Goal: Information Seeking & Learning: Find specific fact

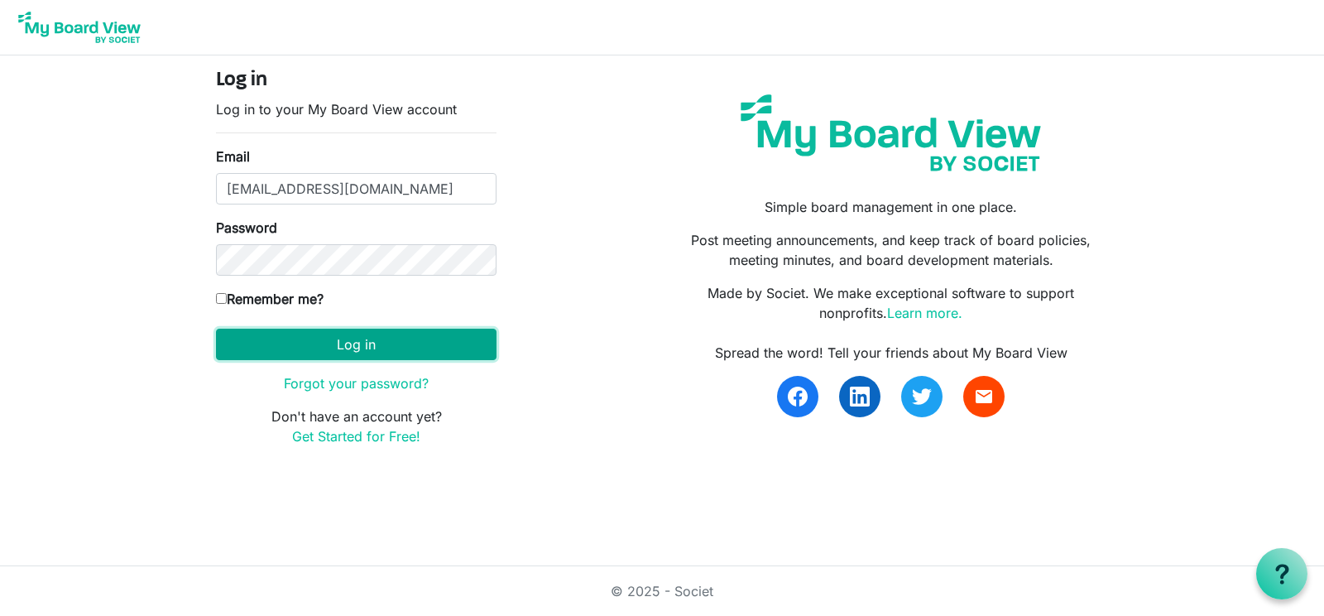
click at [325, 338] on button "Log in" at bounding box center [356, 343] width 280 height 31
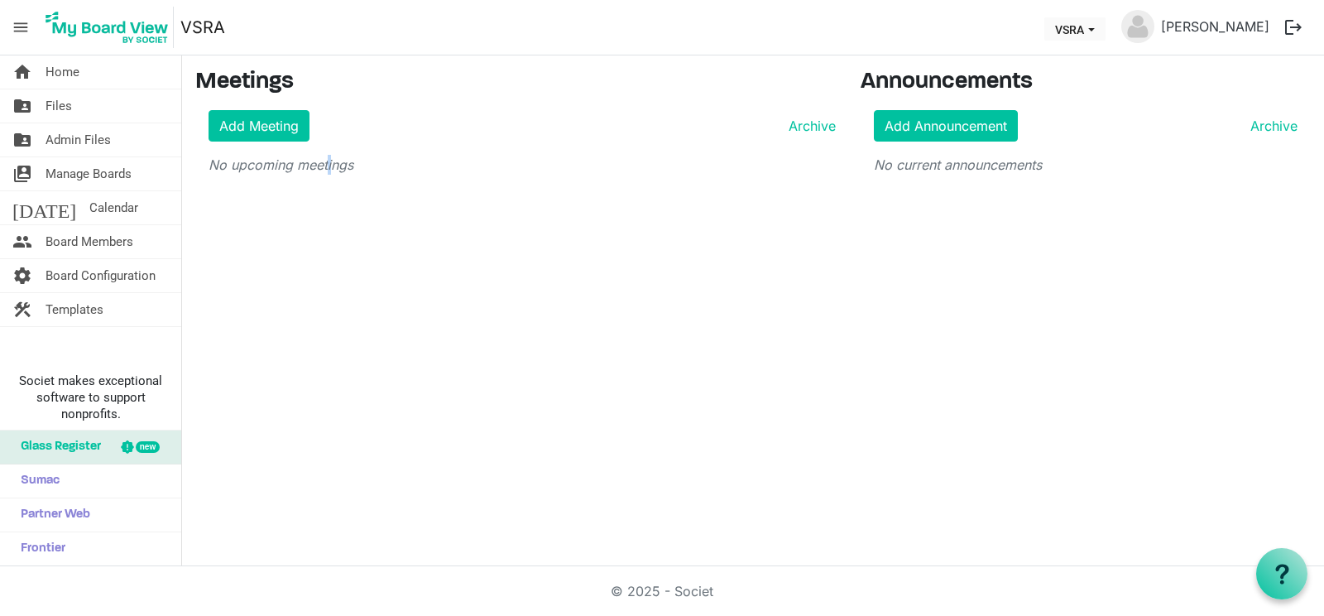
drag, startPoint x: 0, startPoint y: 0, endPoint x: 332, endPoint y: 314, distance: 456.5
click at [332, 314] on div "home Home folder_shared Files folder_shared Admin Files switch_account Manage B…" at bounding box center [662, 310] width 1324 height 511
click at [61, 105] on span "Files" at bounding box center [59, 105] width 26 height 33
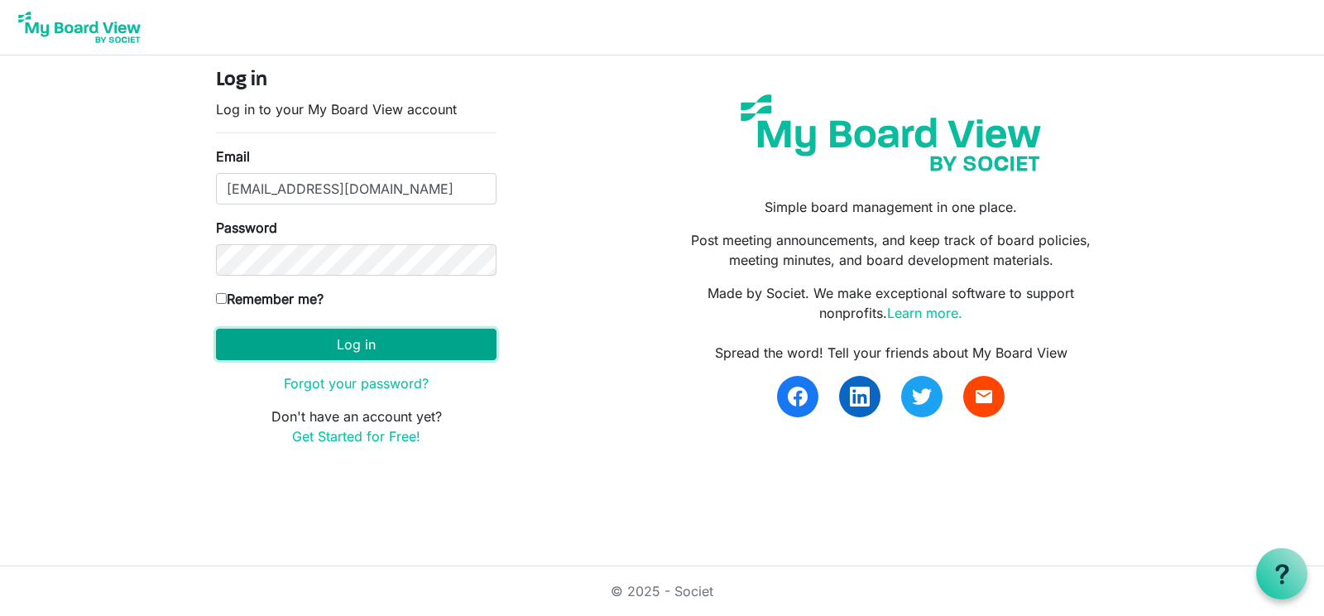
click at [333, 338] on button "Log in" at bounding box center [356, 343] width 280 height 31
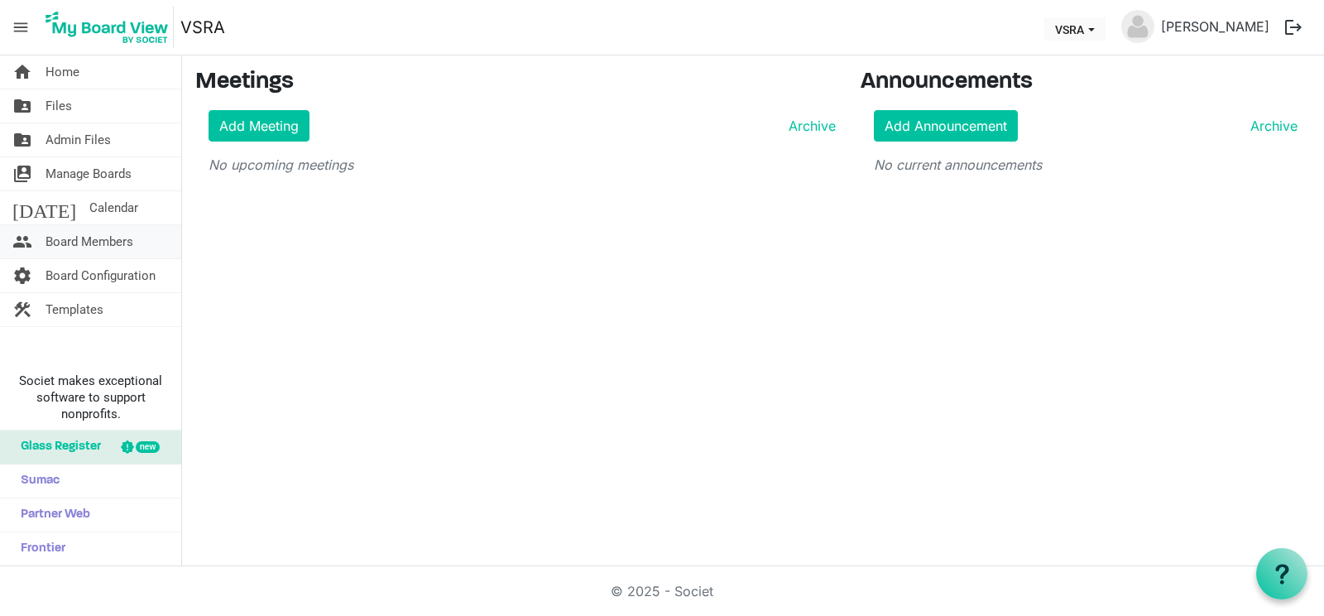
click at [141, 242] on link "people Board Members" at bounding box center [90, 241] width 181 height 33
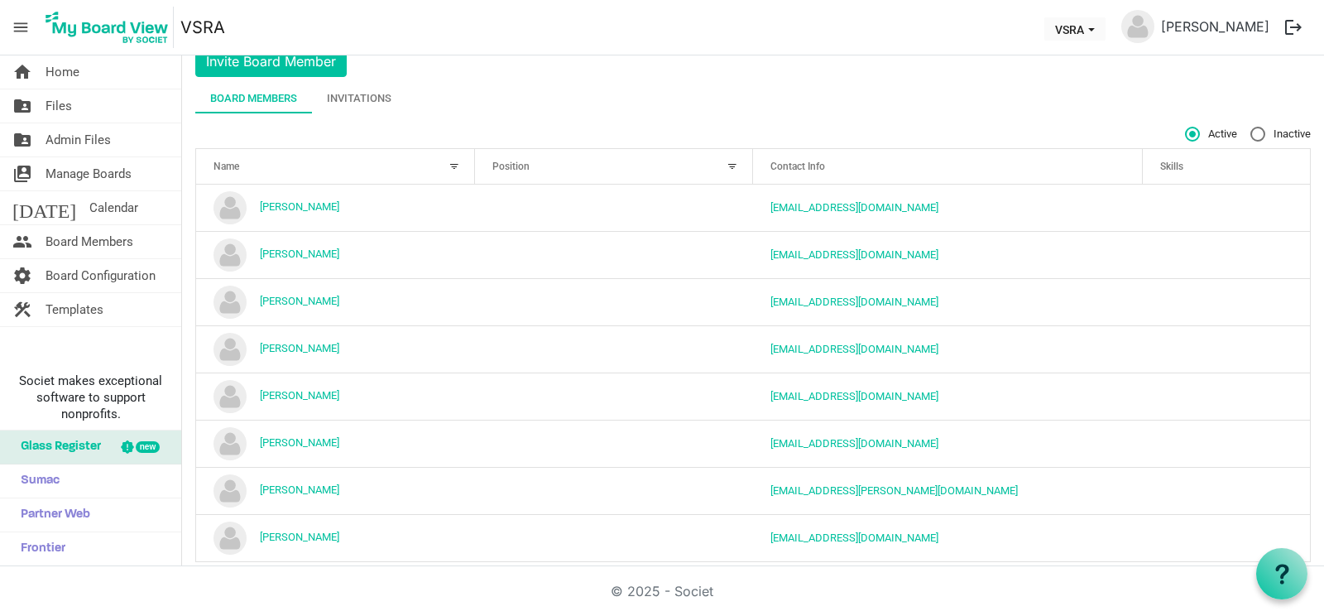
scroll to position [84, 0]
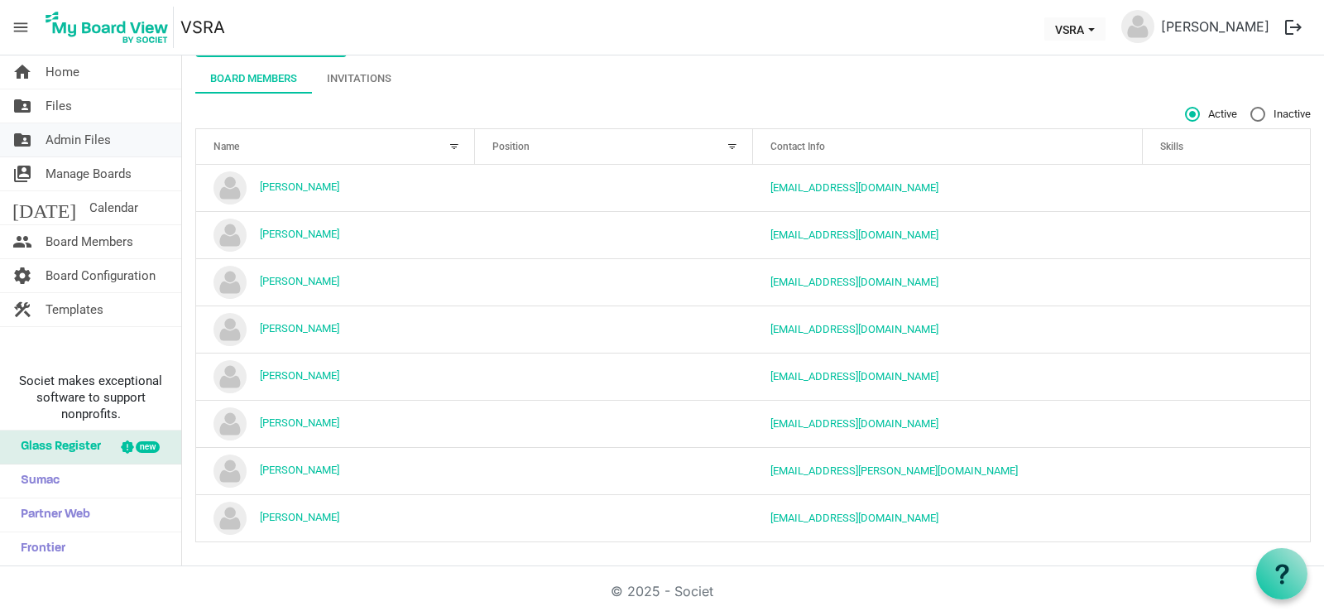
click at [61, 134] on span "Admin Files" at bounding box center [78, 139] width 65 height 33
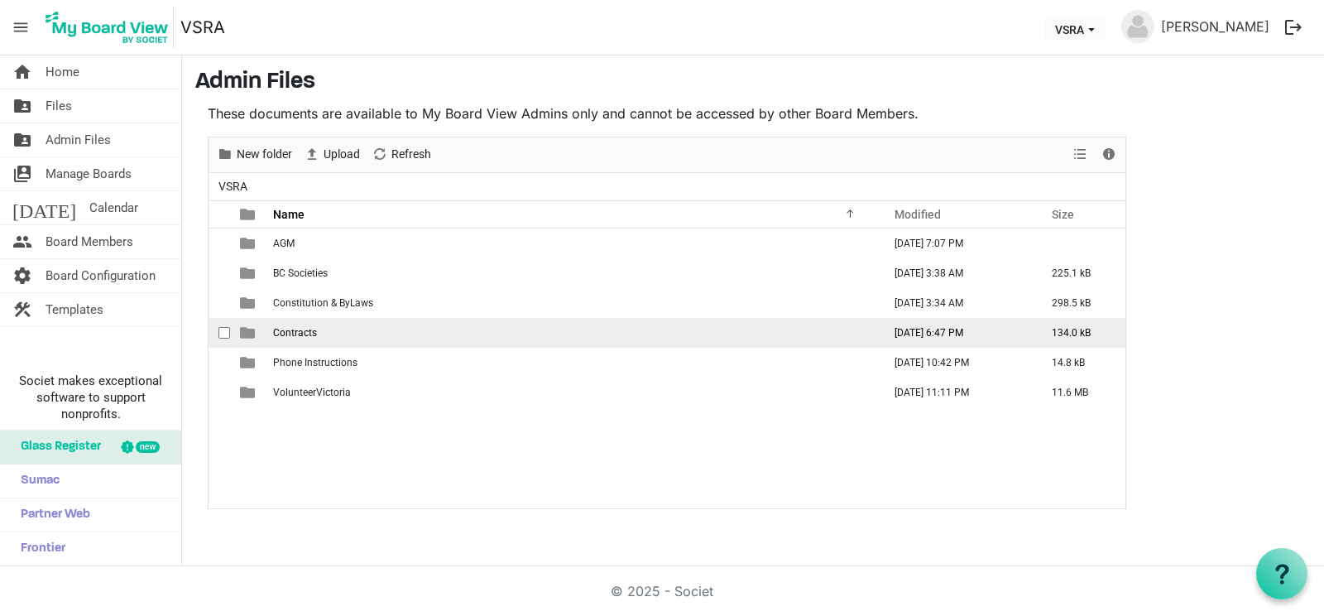
click at [289, 333] on span "Contracts" at bounding box center [295, 333] width 44 height 12
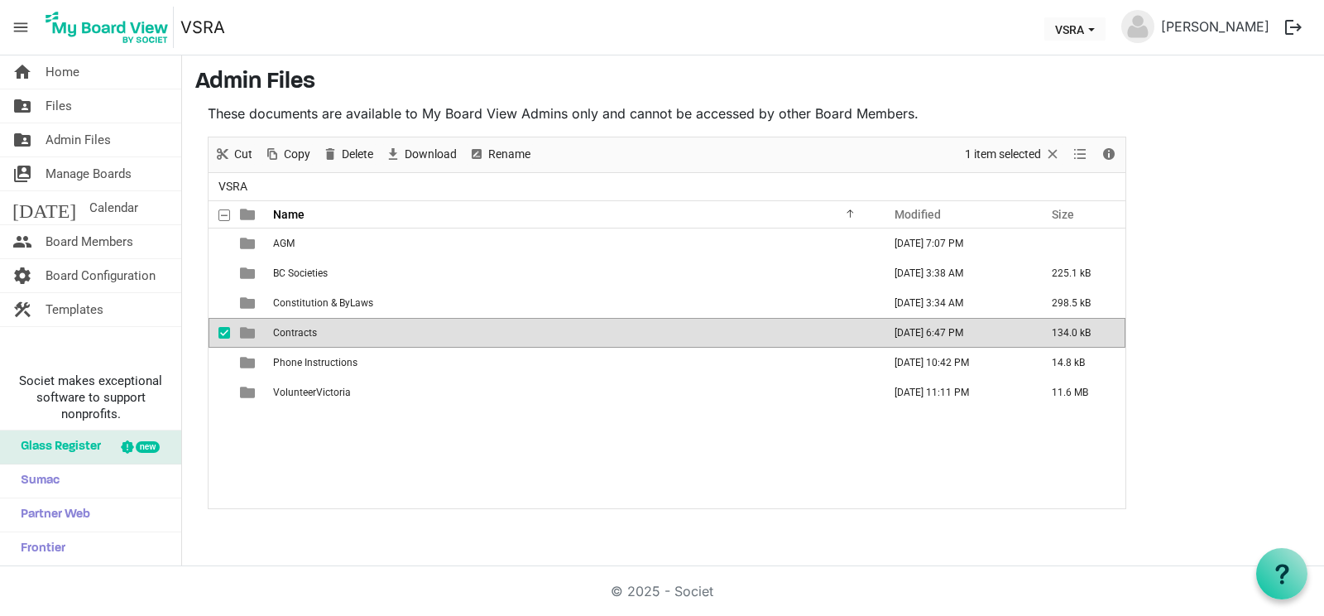
click at [289, 333] on span "Contracts" at bounding box center [295, 333] width 44 height 12
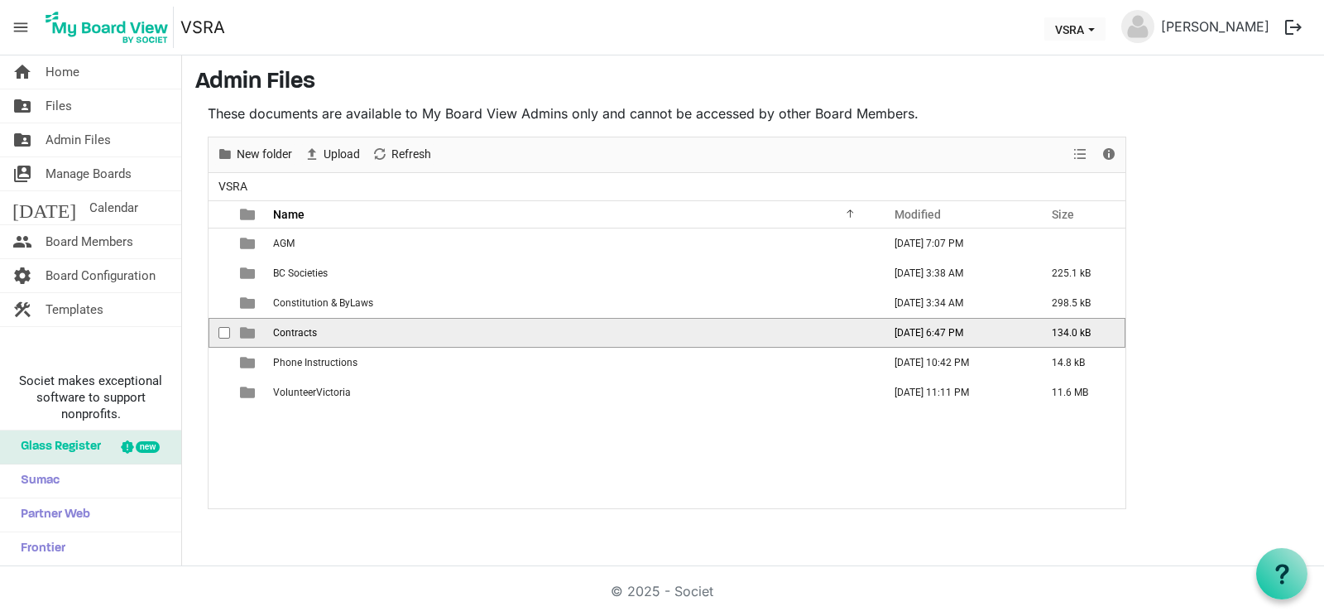
click at [289, 333] on span "Contracts" at bounding box center [295, 333] width 44 height 12
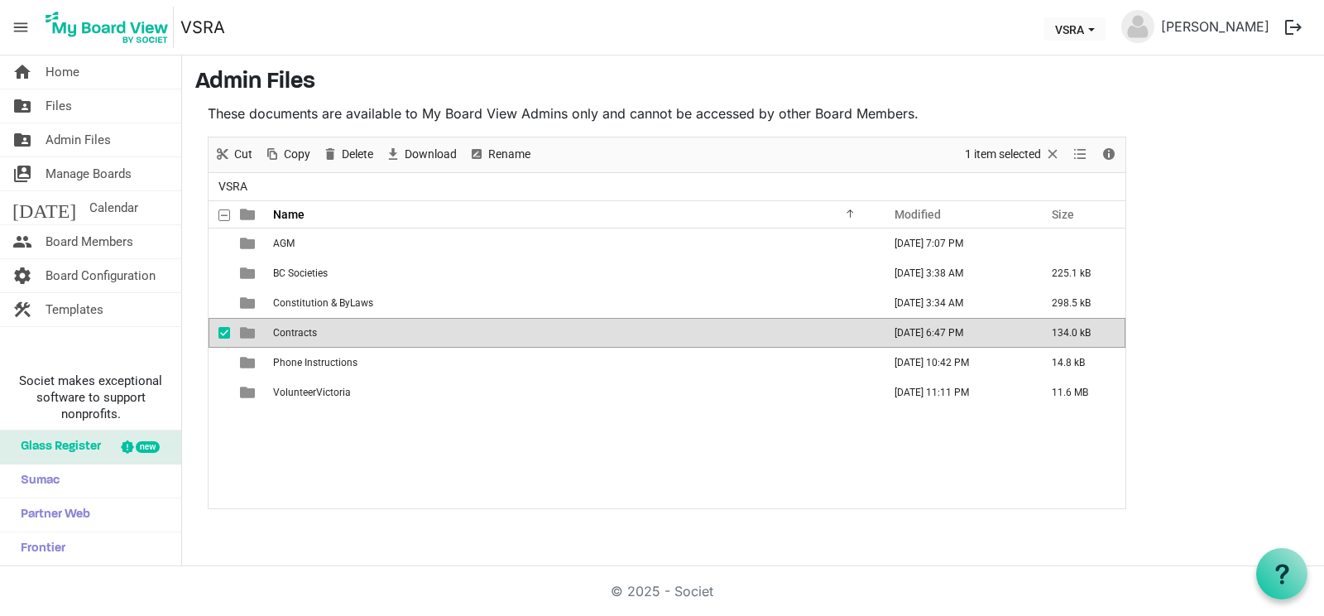
click at [289, 333] on span "Contracts" at bounding box center [295, 333] width 44 height 12
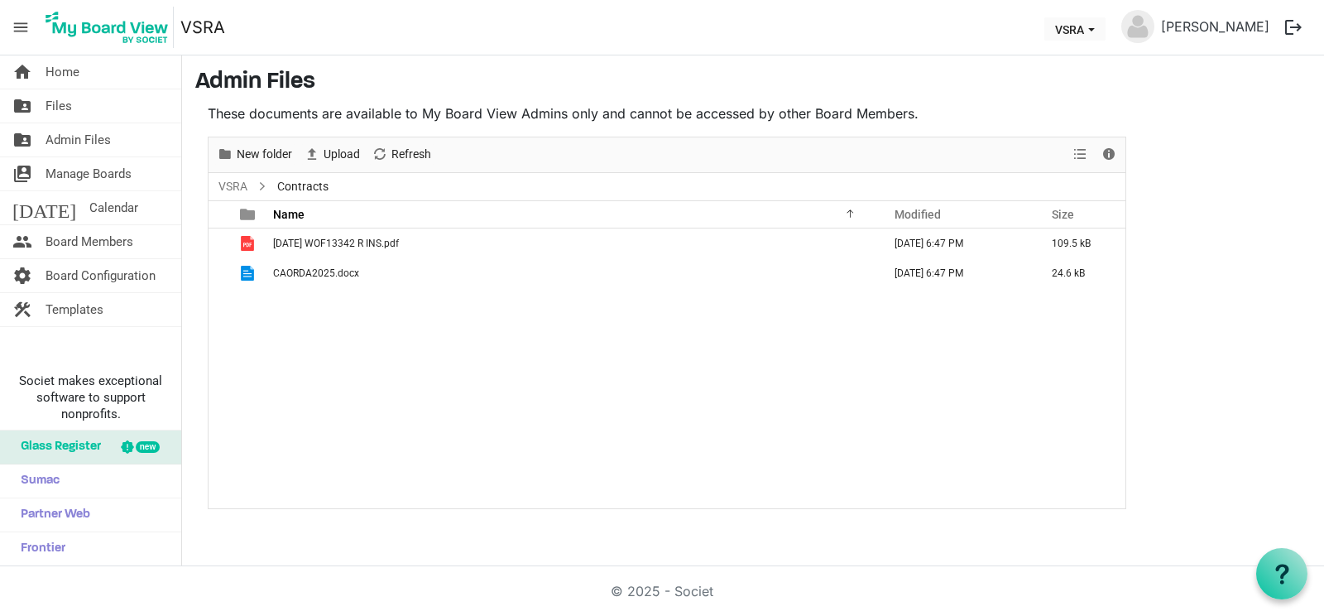
click at [352, 289] on div "2025 04 22 WOF13342 R INS.pdf August 21, 2025 6:47 PM 109.5 kB CAORDA2025.docx …" at bounding box center [667, 368] width 917 height 280
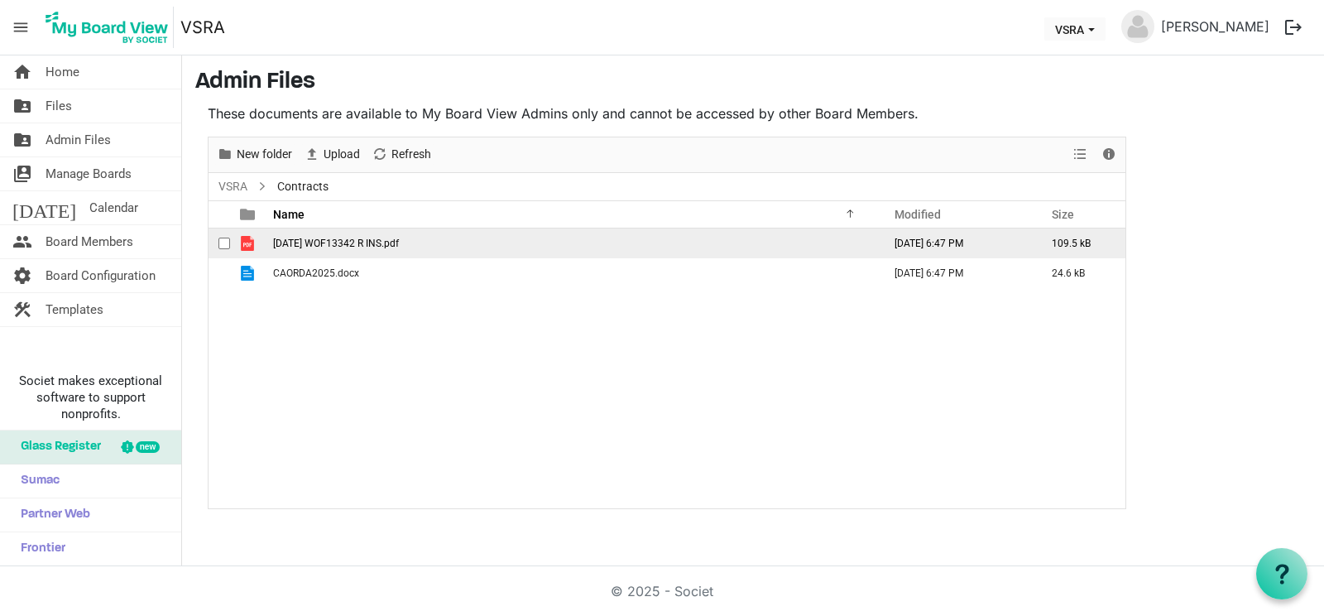
click at [327, 242] on span "2025 04 22 WOF13342 R INS.pdf" at bounding box center [336, 243] width 126 height 12
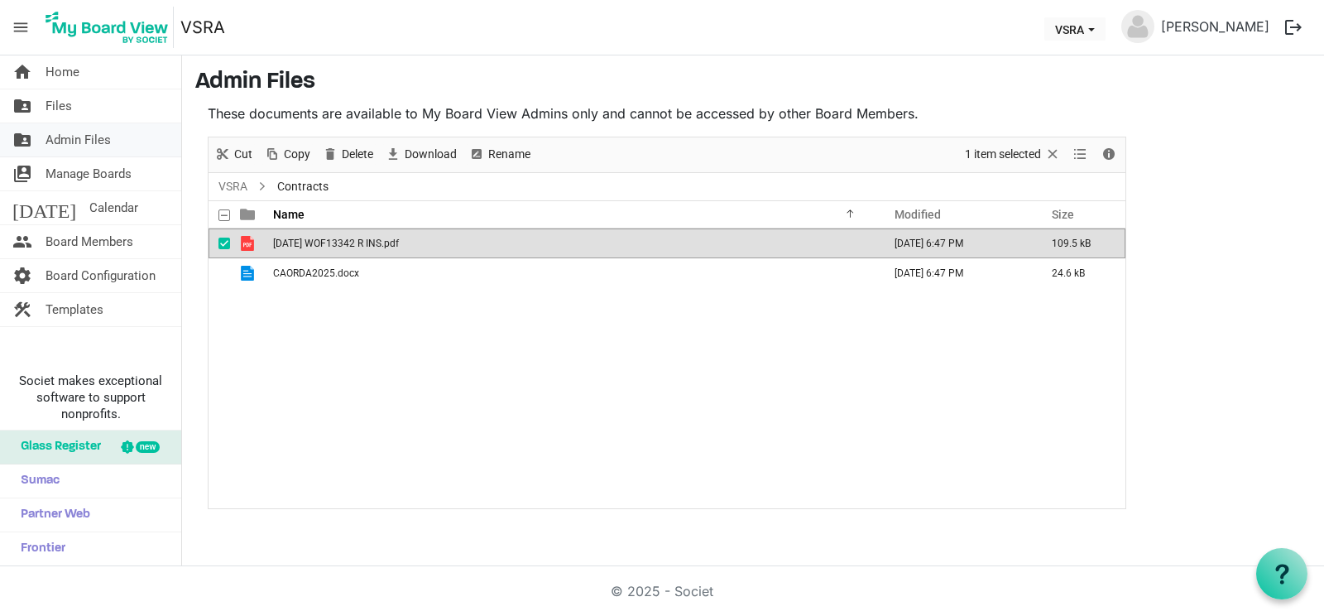
click at [85, 137] on span "Admin Files" at bounding box center [78, 139] width 65 height 33
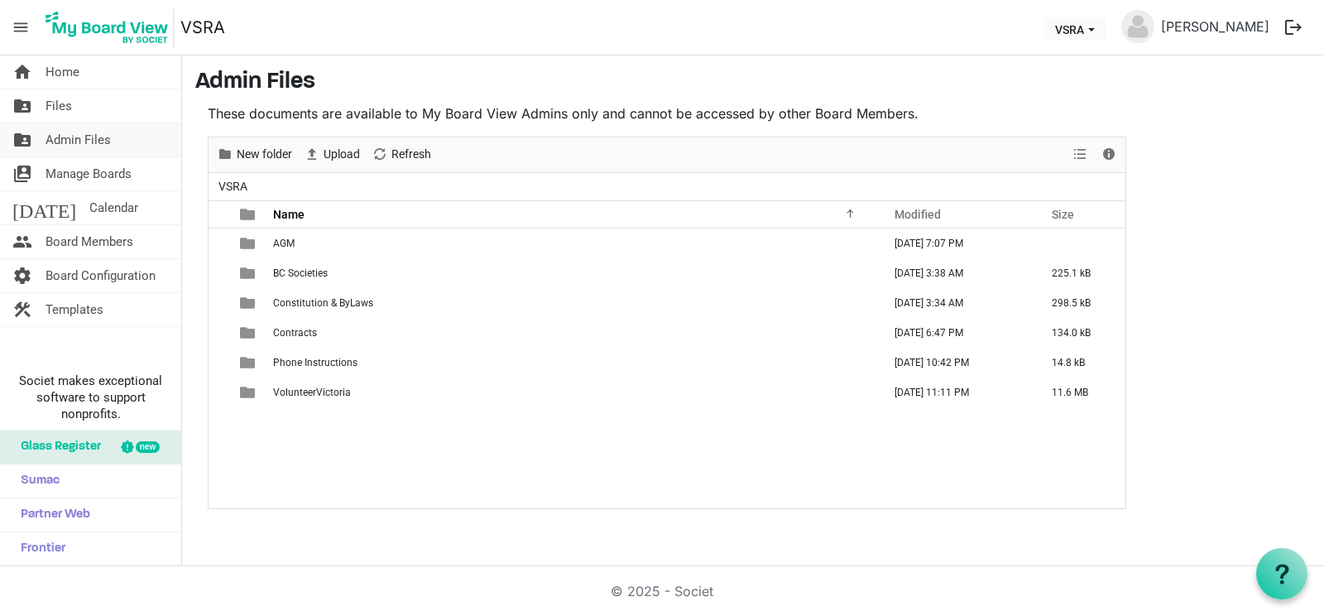
click at [88, 153] on span "Admin Files" at bounding box center [78, 139] width 65 height 33
click at [69, 112] on span "Files" at bounding box center [59, 105] width 26 height 33
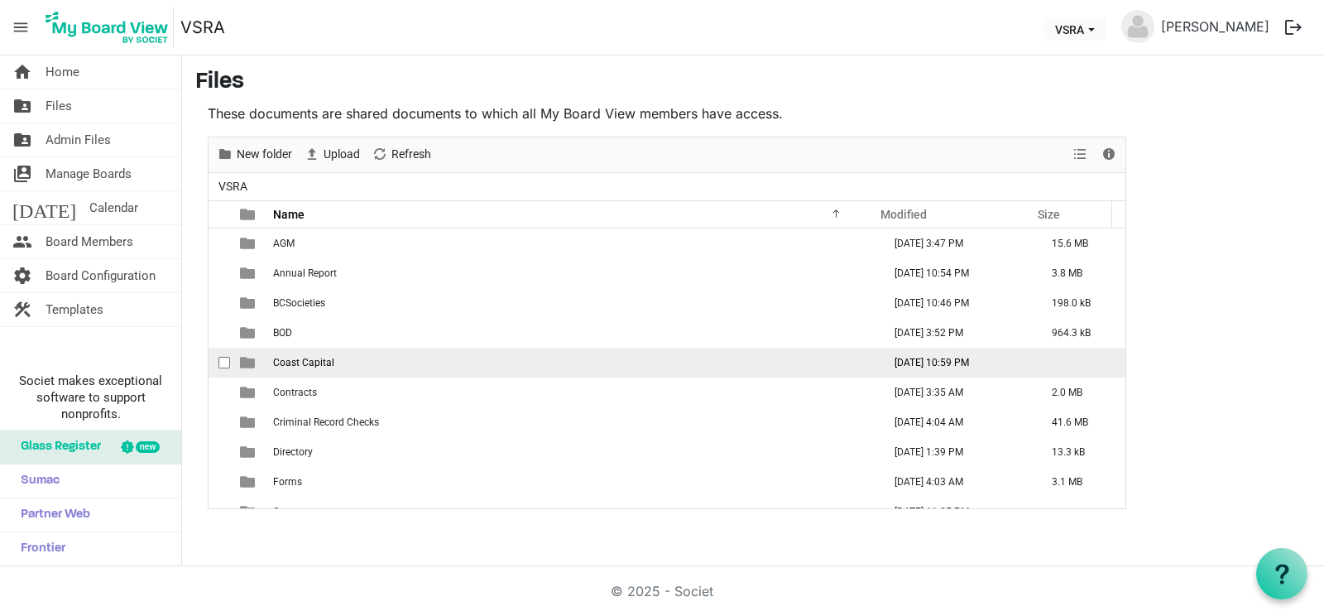
click at [328, 351] on td "Coast Capital" at bounding box center [572, 363] width 609 height 30
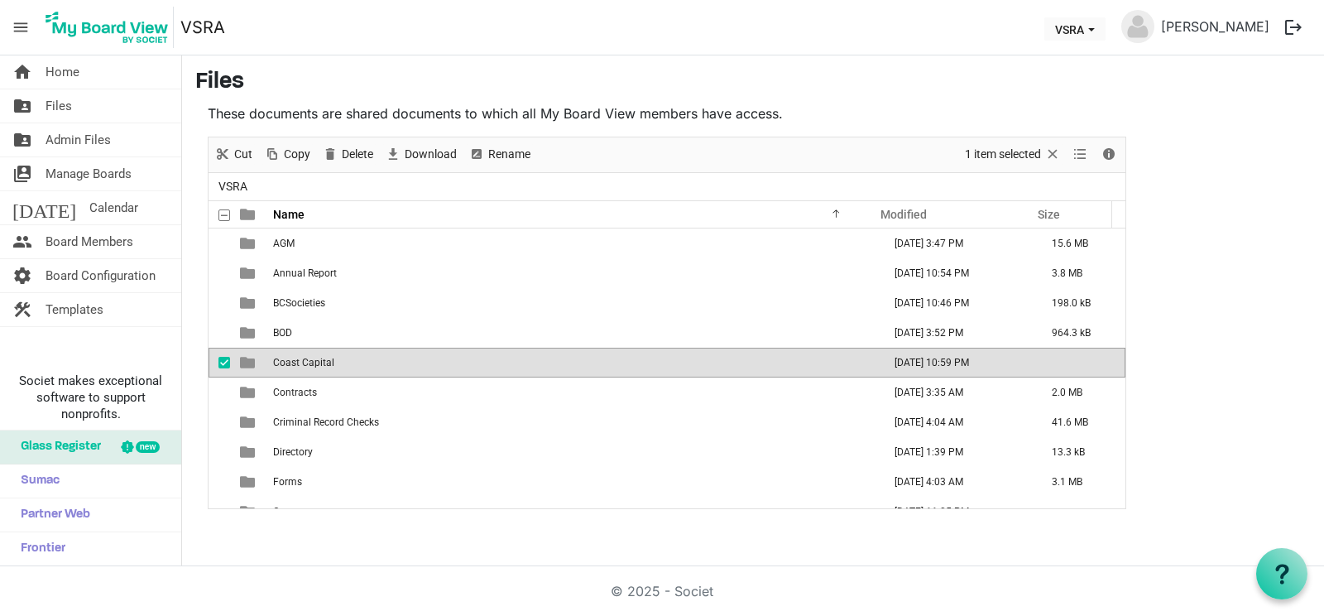
click at [328, 351] on td "Coast Capital" at bounding box center [572, 363] width 609 height 30
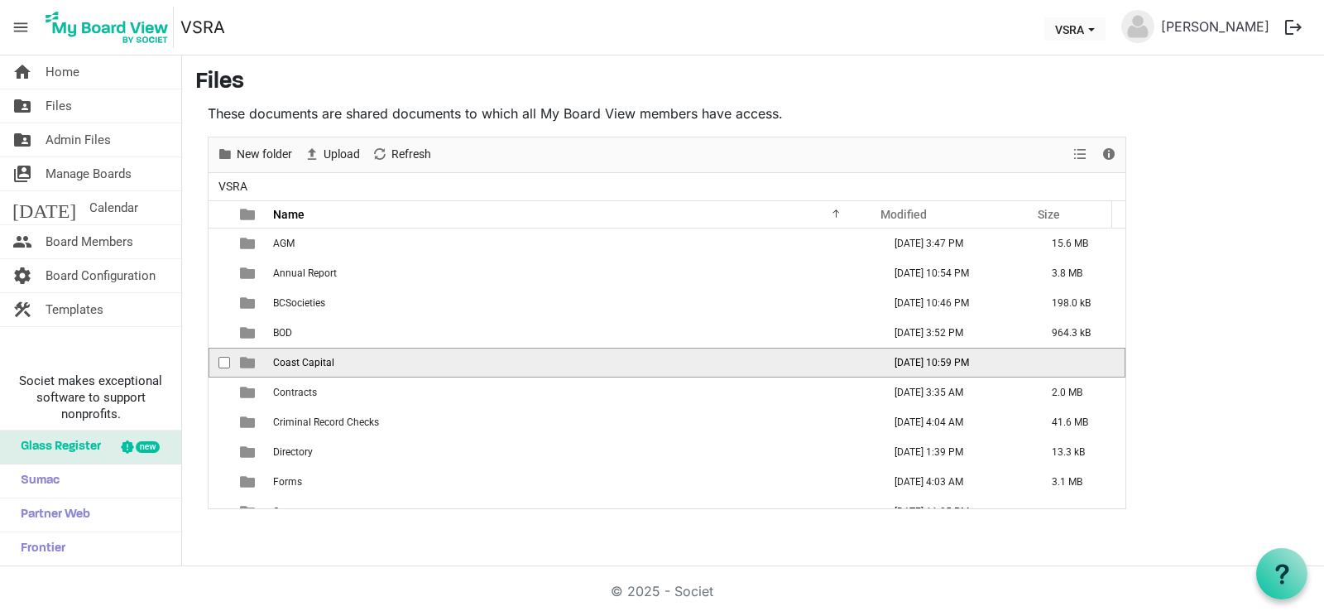
click at [328, 351] on td "Coast Capital" at bounding box center [572, 363] width 609 height 30
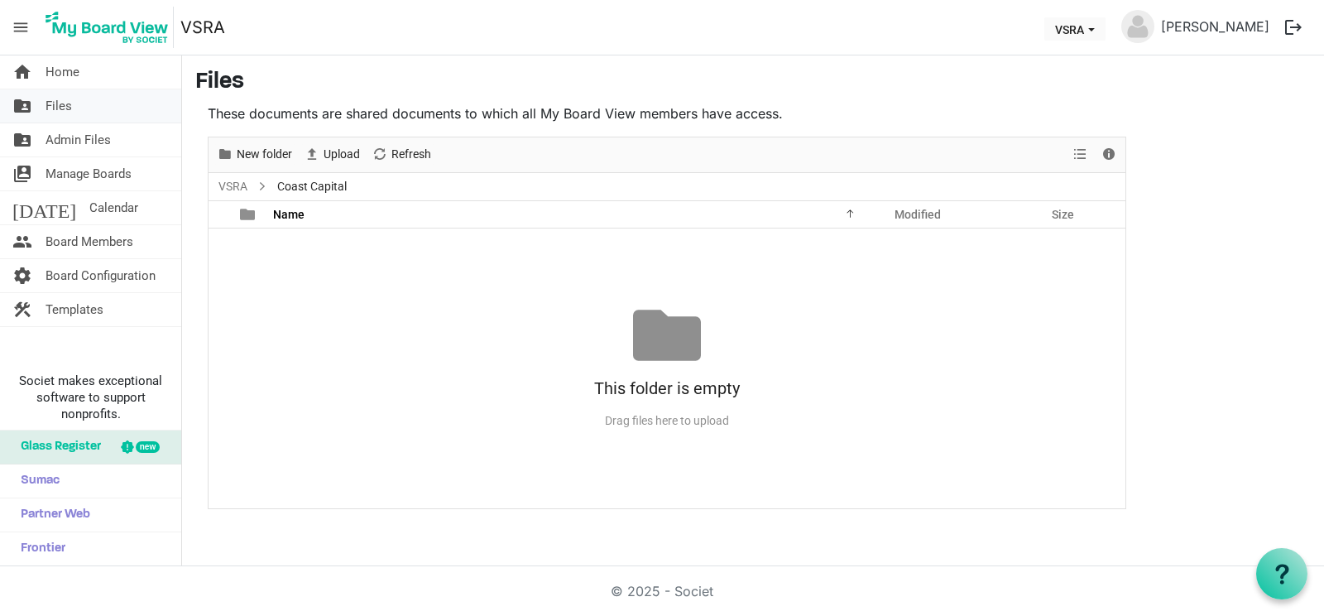
click at [56, 100] on span "Files" at bounding box center [59, 105] width 26 height 33
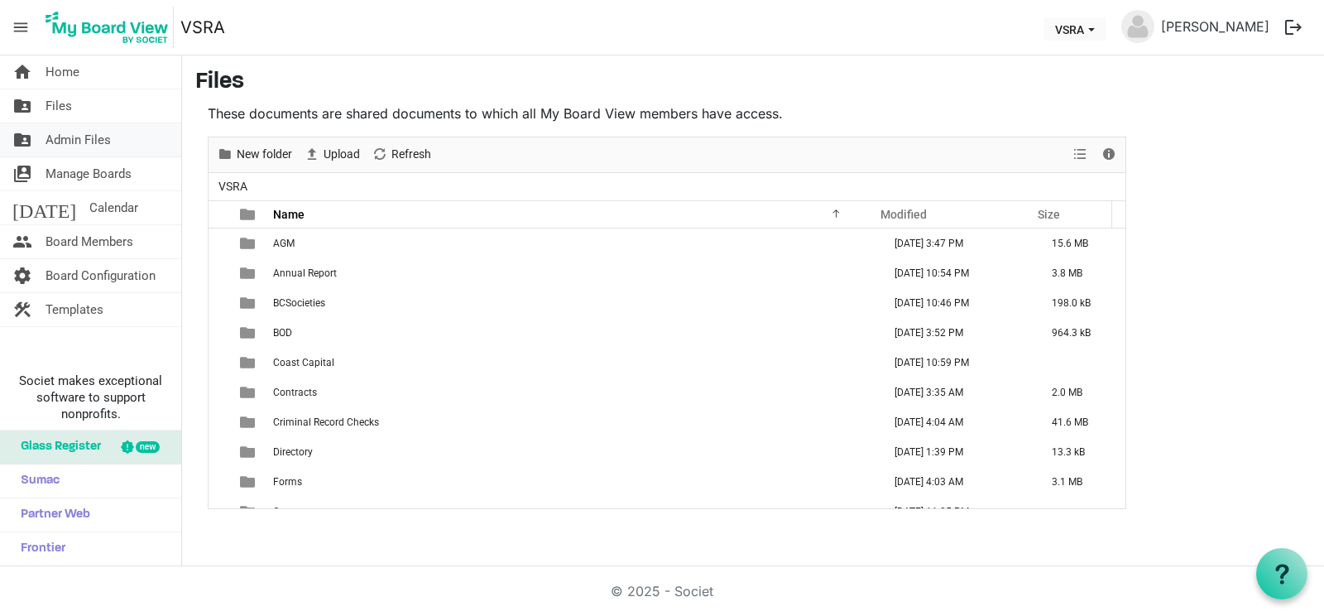
click at [90, 133] on span "Admin Files" at bounding box center [78, 139] width 65 height 33
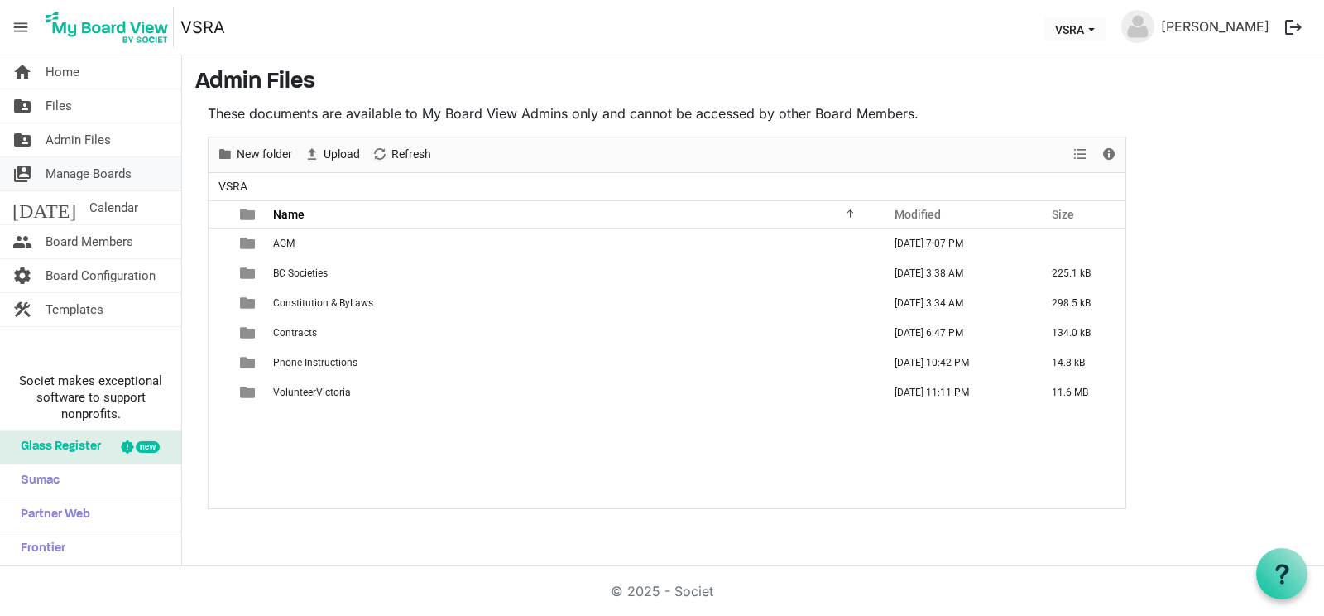
click at [83, 165] on span "Manage Boards" at bounding box center [89, 173] width 86 height 33
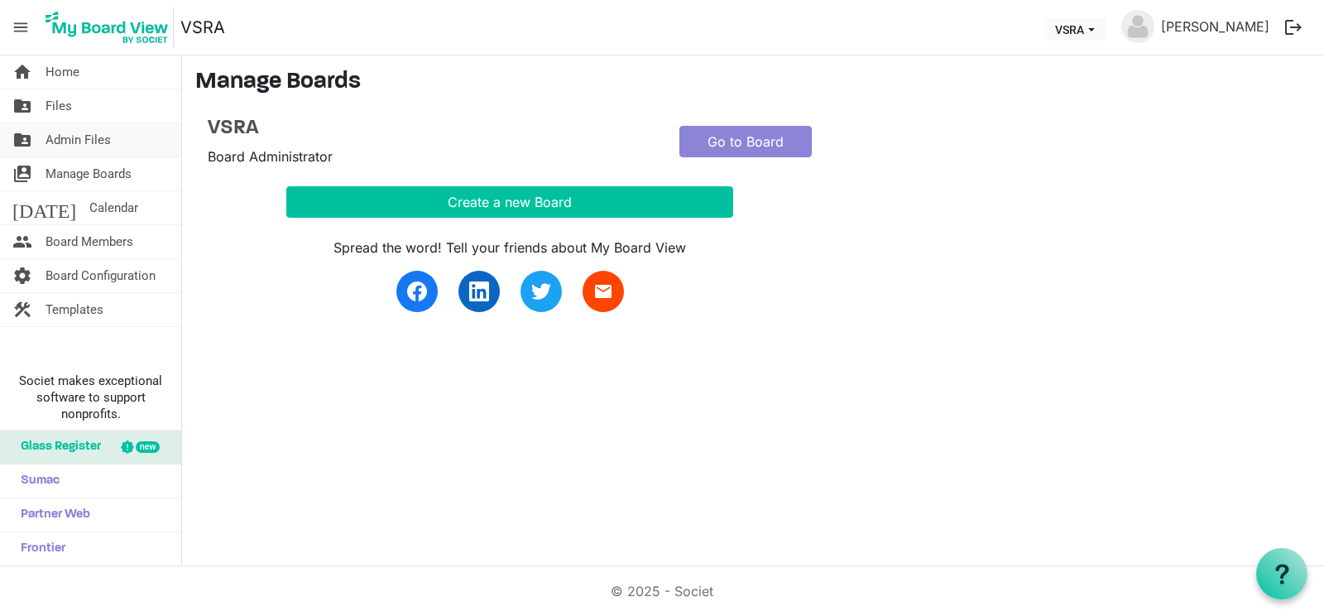
click at [55, 135] on span "Admin Files" at bounding box center [78, 139] width 65 height 33
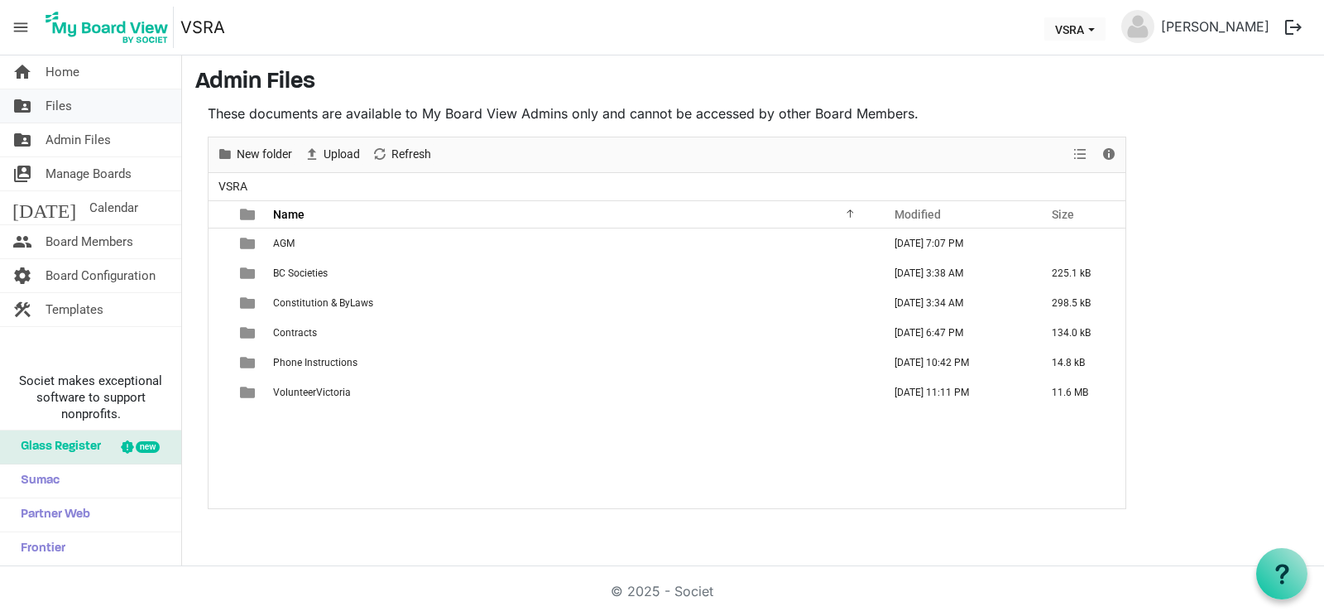
click at [50, 102] on span "Files" at bounding box center [59, 105] width 26 height 33
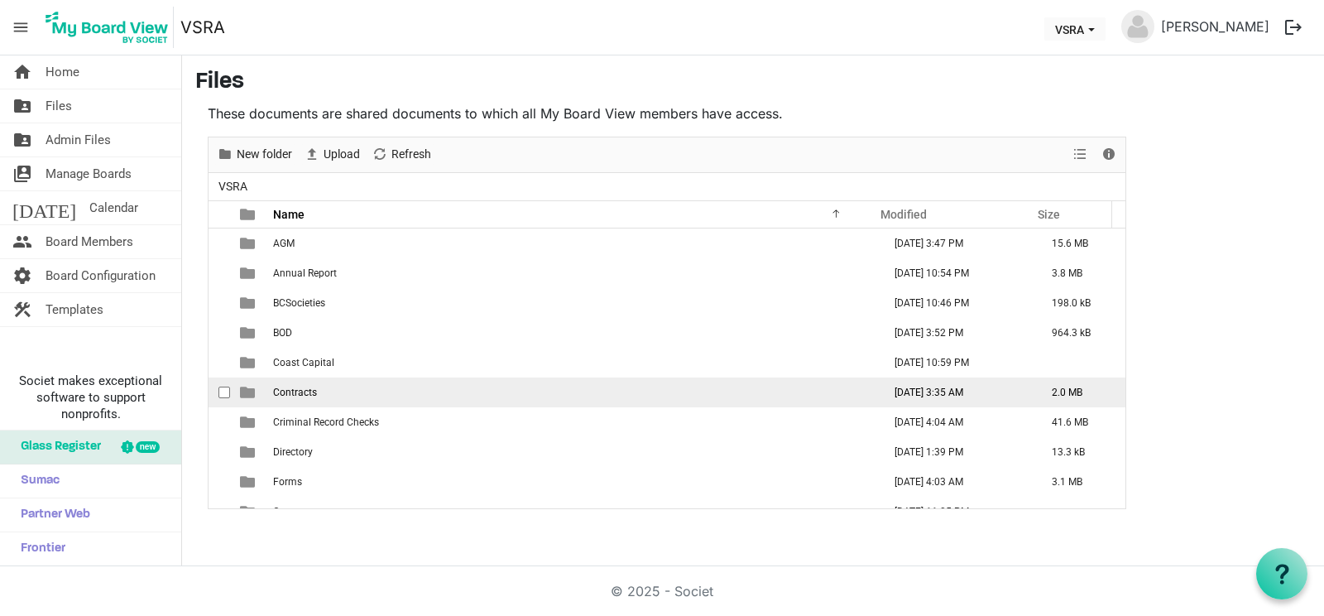
click at [271, 391] on td "Contracts" at bounding box center [572, 392] width 609 height 30
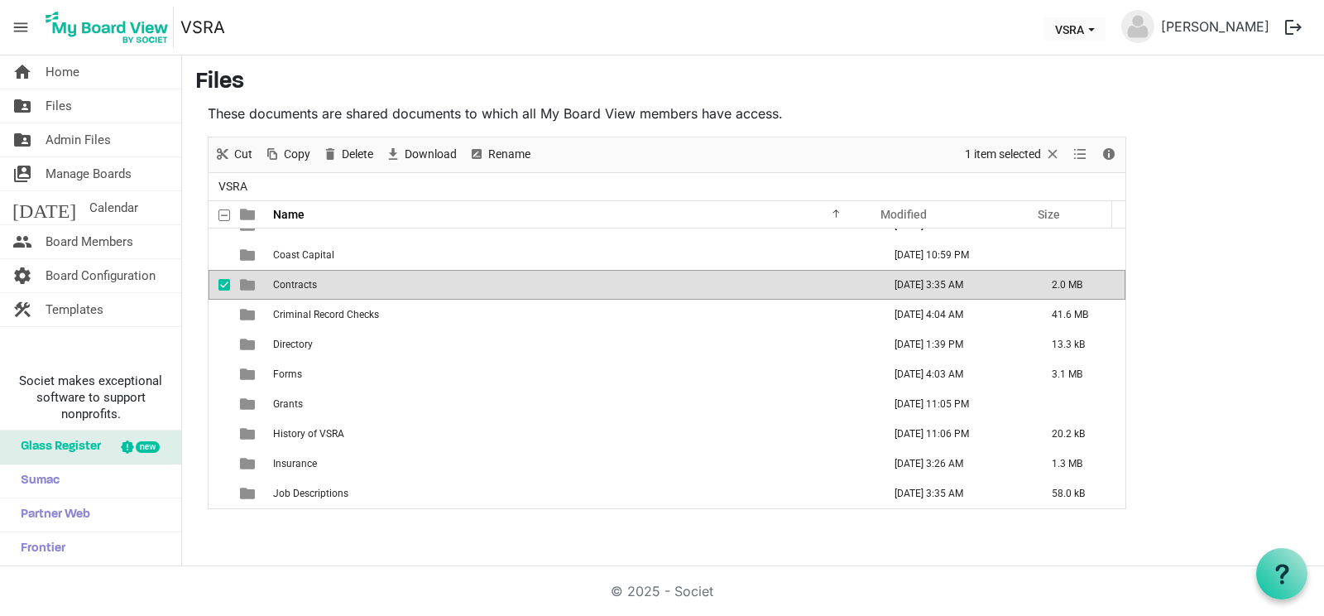
scroll to position [167, 0]
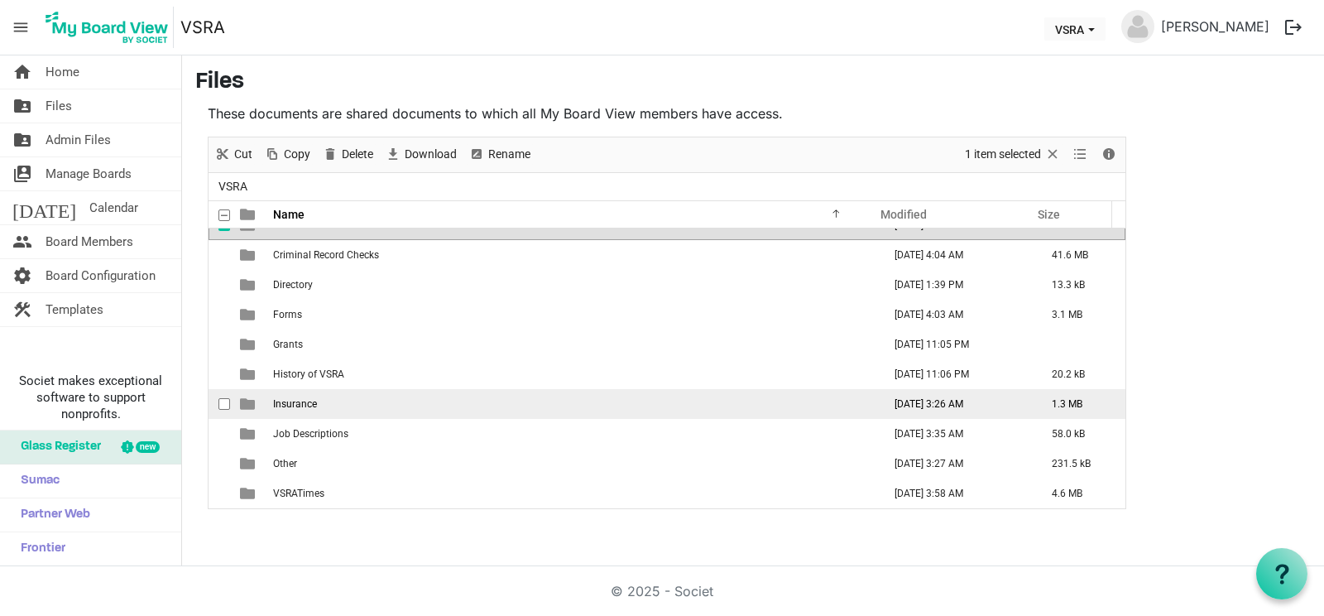
click at [627, 405] on td "Insurance" at bounding box center [572, 404] width 609 height 30
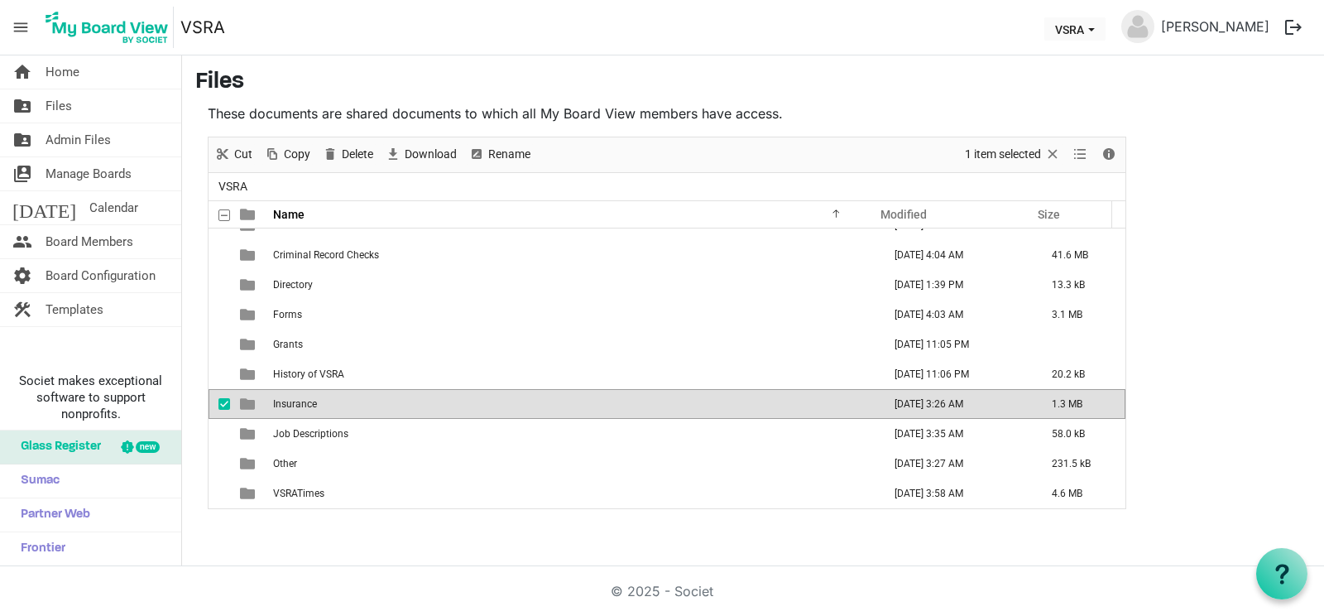
click at [627, 405] on td "Insurance" at bounding box center [572, 404] width 609 height 30
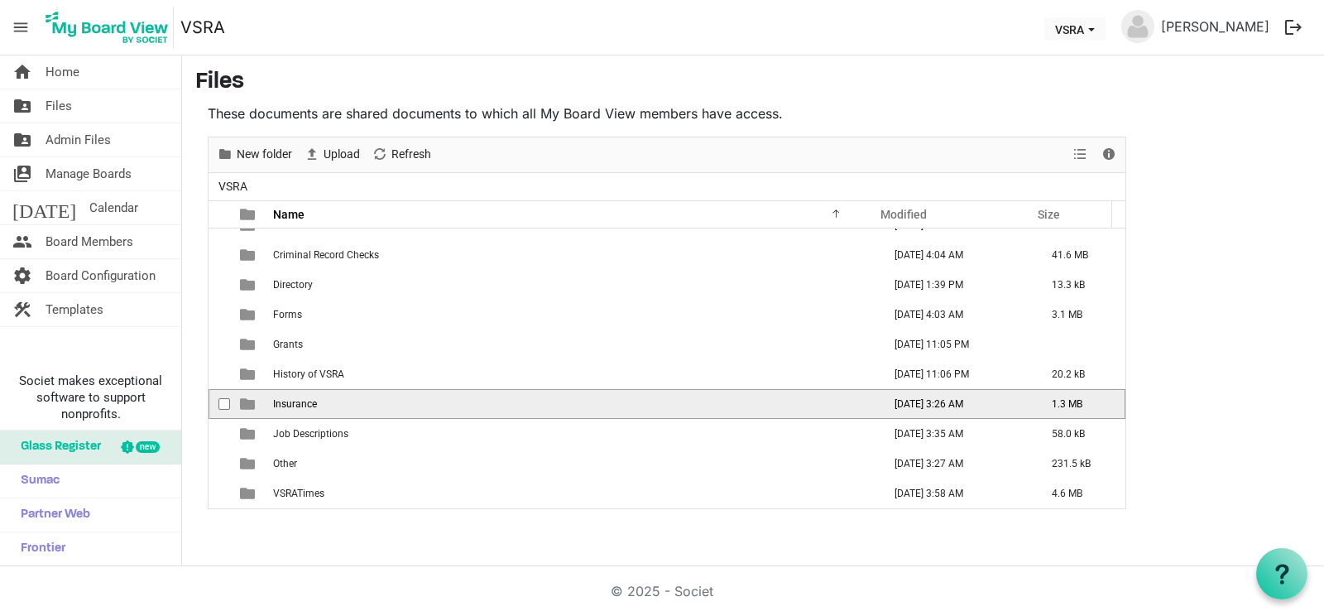
click at [627, 405] on td "Insurance" at bounding box center [572, 404] width 609 height 30
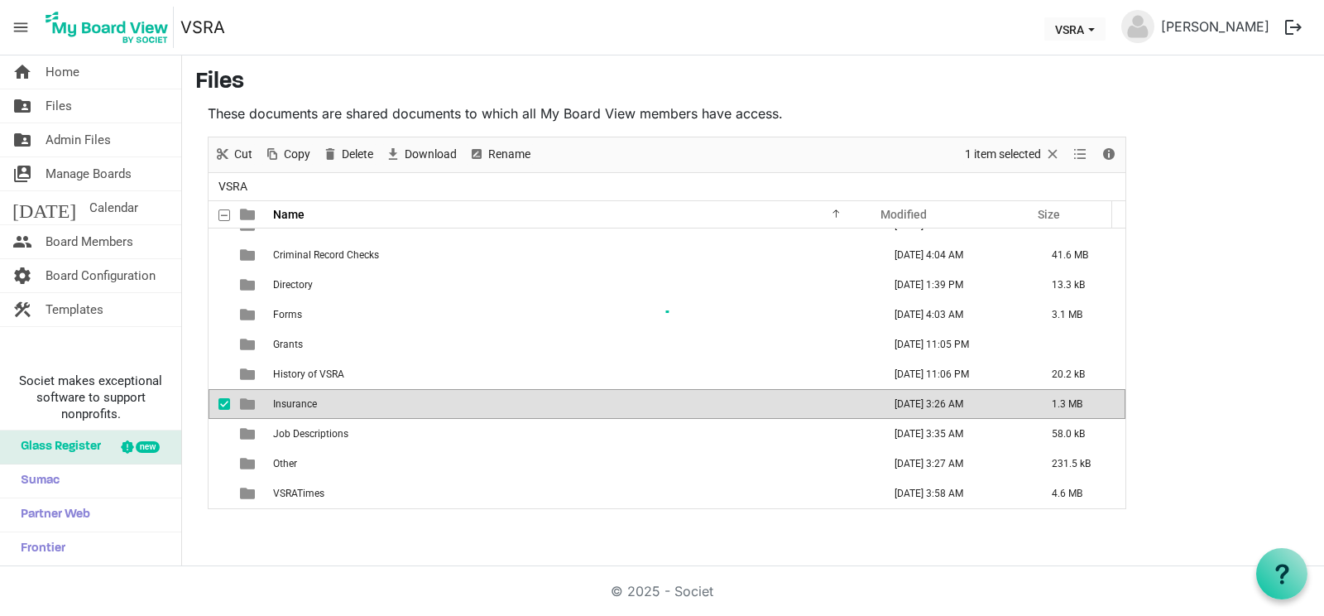
scroll to position [0, 0]
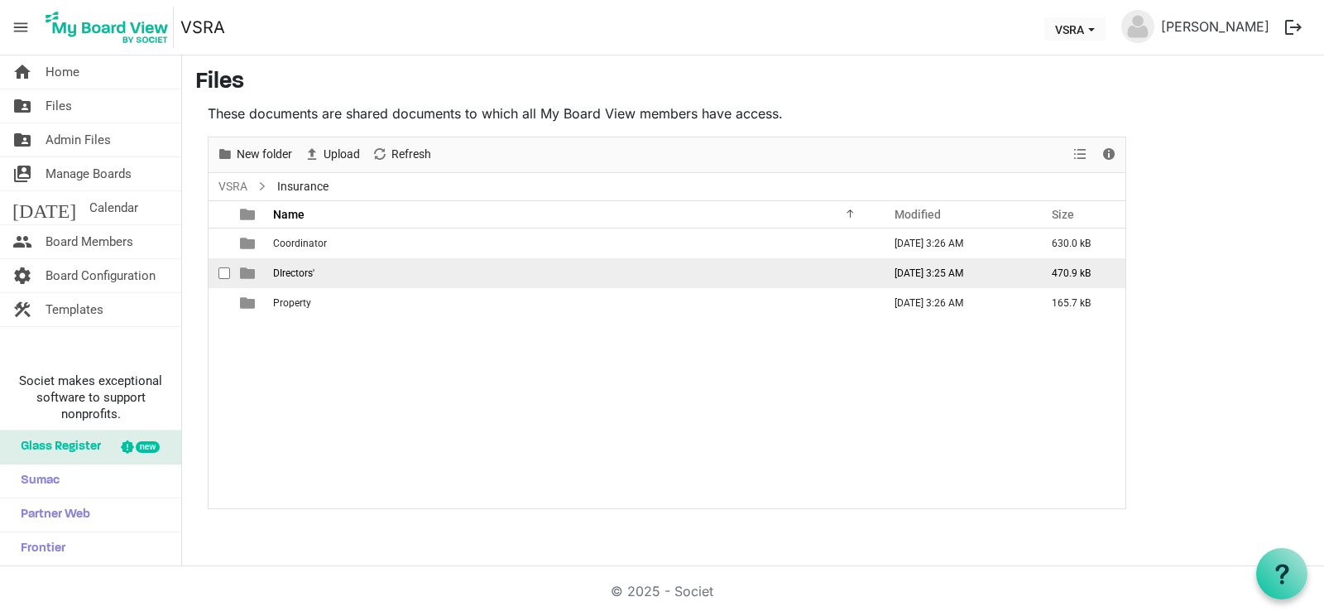
click at [399, 287] on td "DIrectors'" at bounding box center [572, 273] width 609 height 30
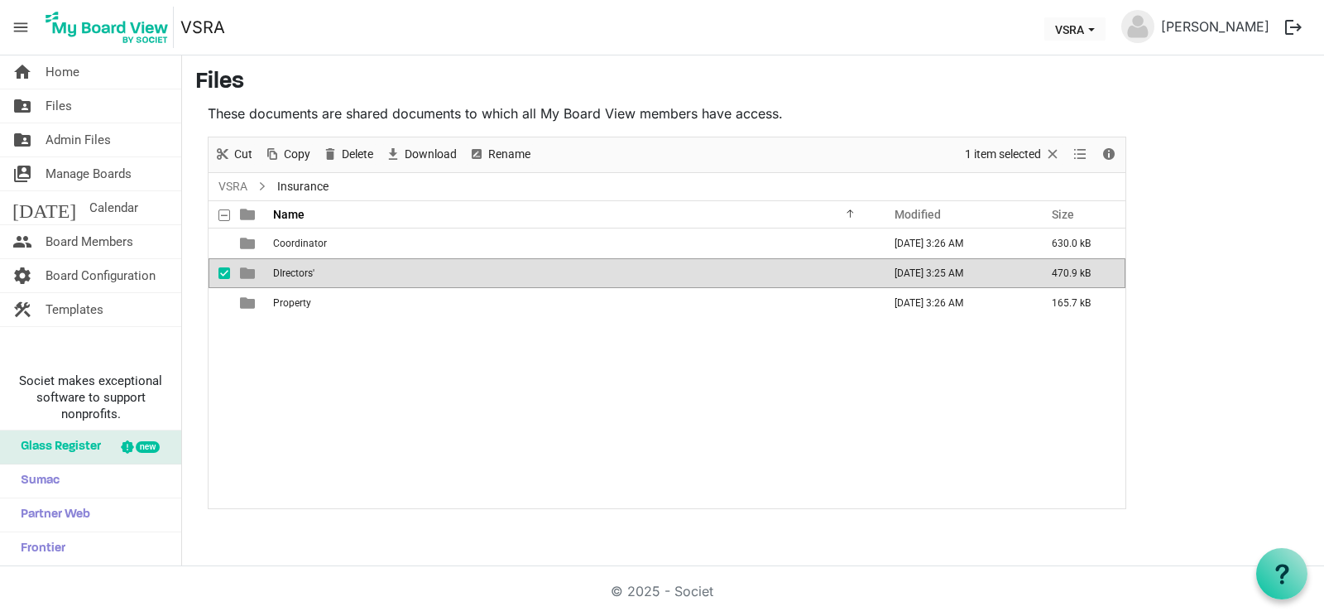
click at [399, 287] on td "DIrectors'" at bounding box center [572, 273] width 609 height 30
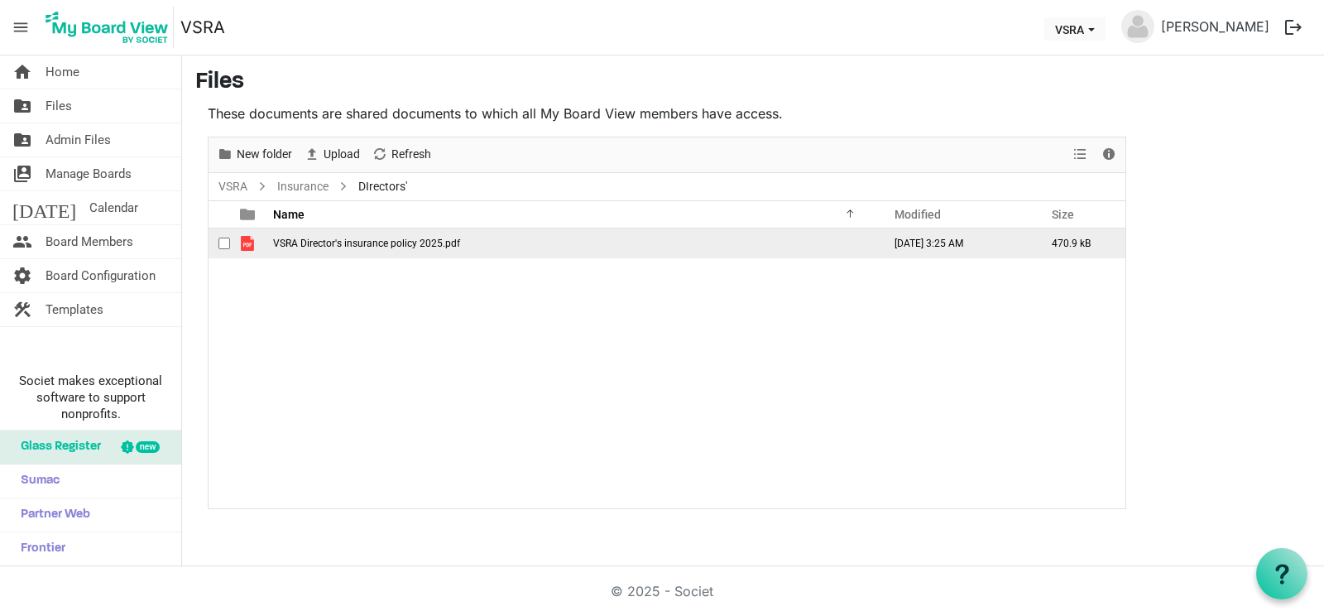
click at [381, 247] on span "VSRA Director's insurance policy 2025.pdf" at bounding box center [366, 243] width 187 height 12
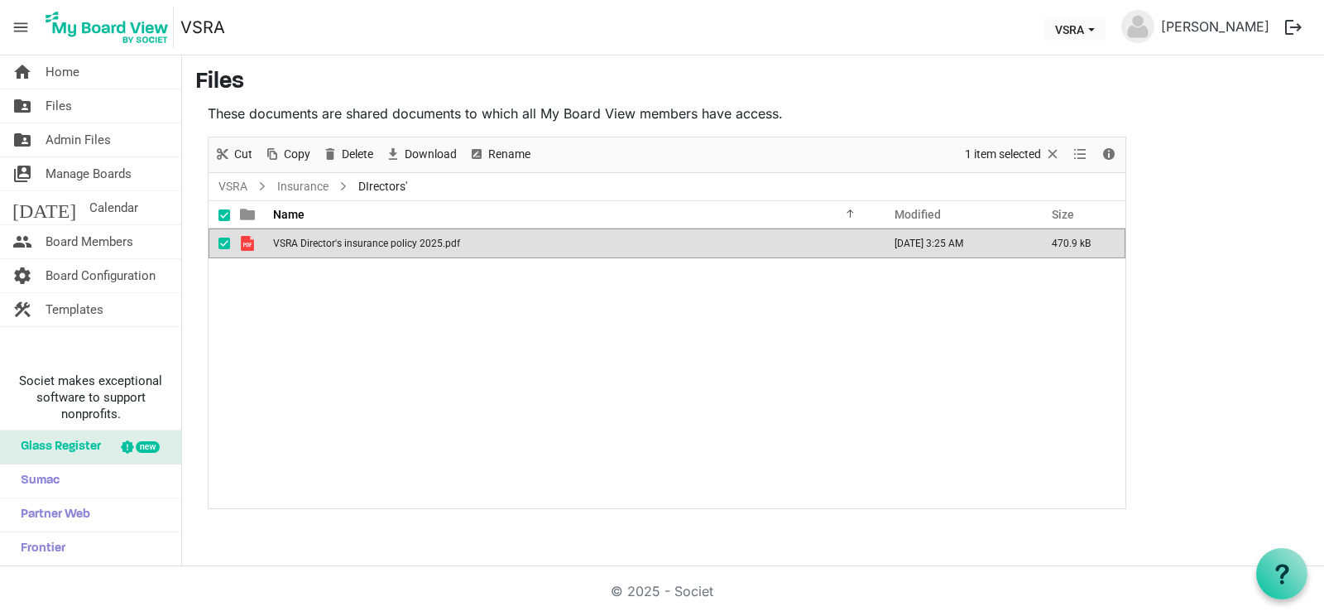
click at [381, 247] on span "VSRA Director's insurance policy 2025.pdf" at bounding box center [366, 243] width 187 height 12
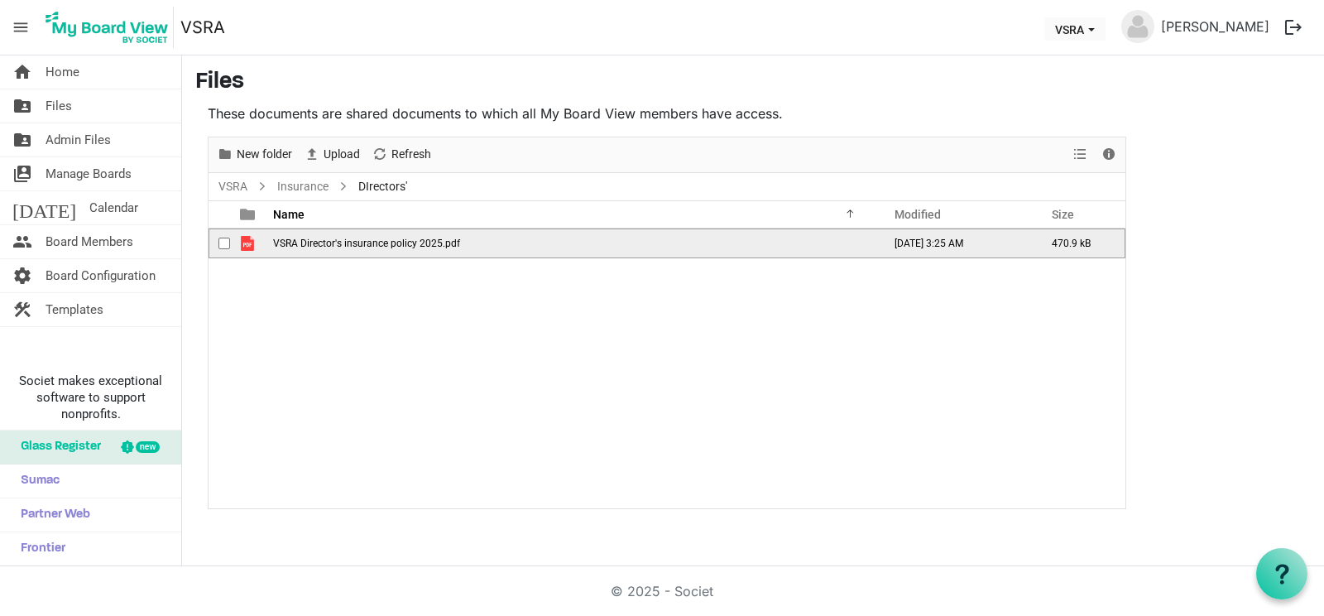
click at [381, 247] on span "VSRA Director's insurance policy 2025.pdf" at bounding box center [366, 243] width 187 height 12
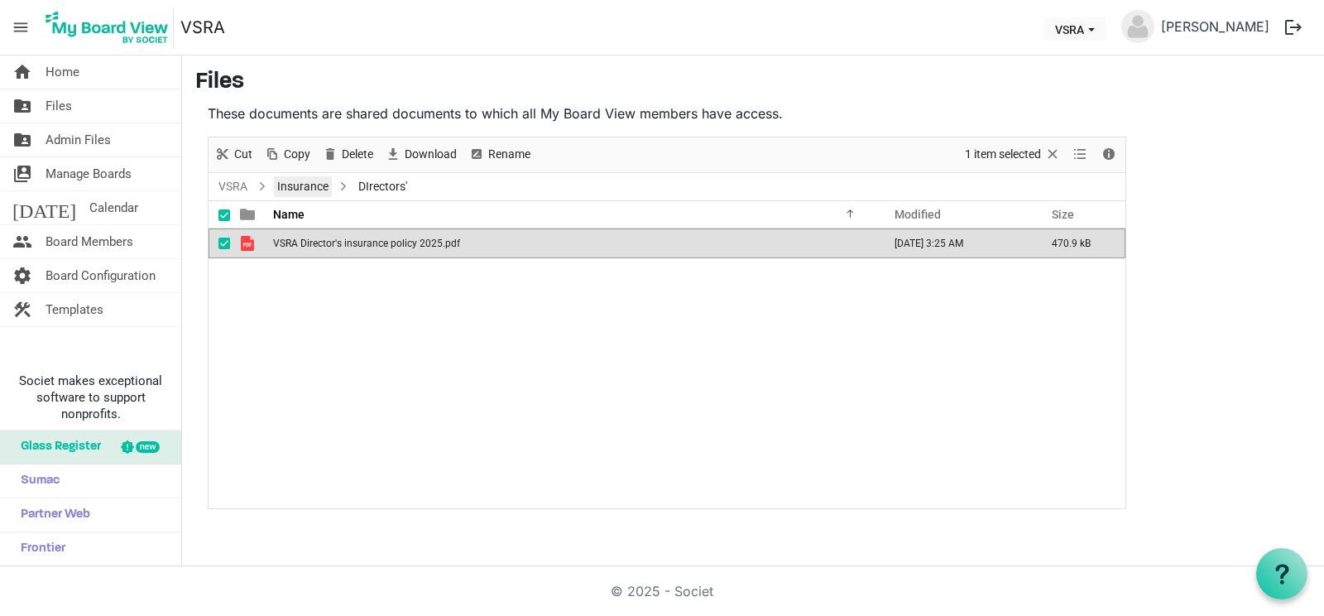
click at [285, 180] on link "Insurance" at bounding box center [303, 186] width 58 height 21
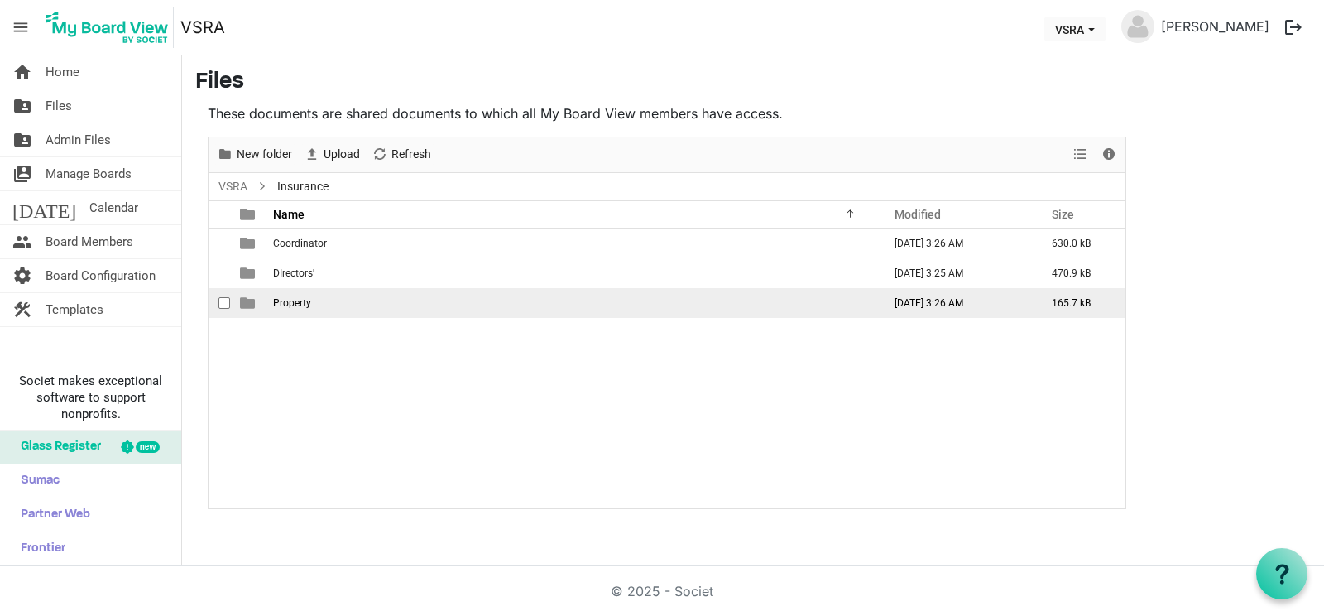
click at [282, 300] on span "Property" at bounding box center [292, 303] width 38 height 12
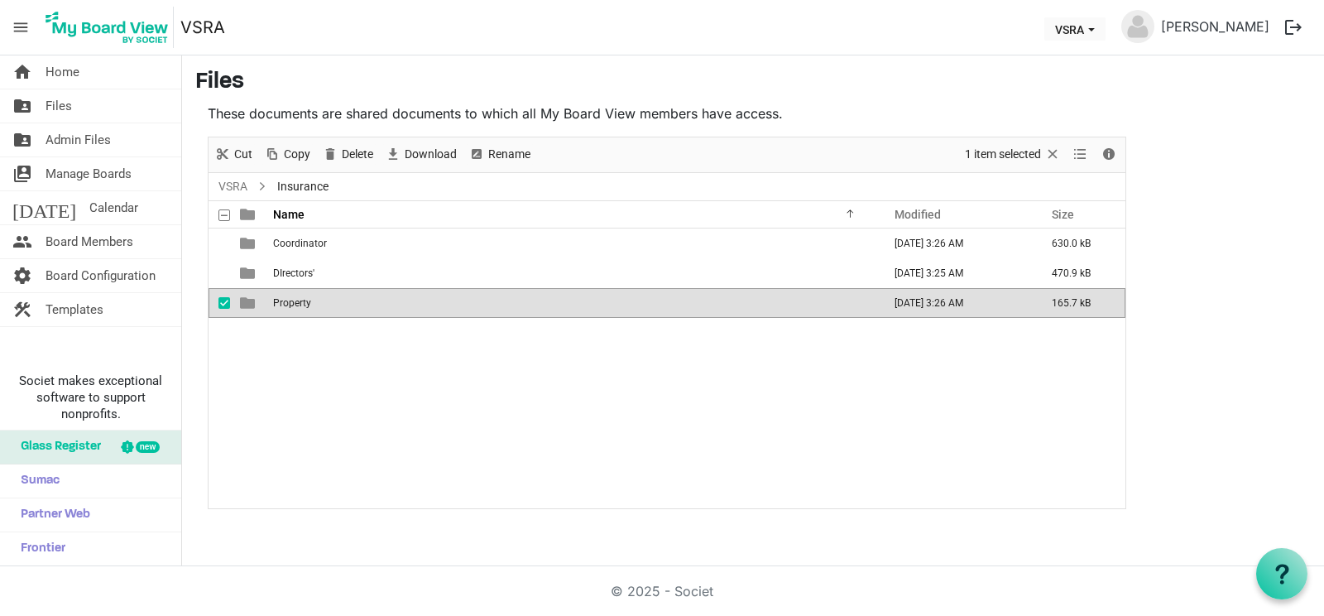
click at [282, 300] on span "Property" at bounding box center [292, 303] width 38 height 12
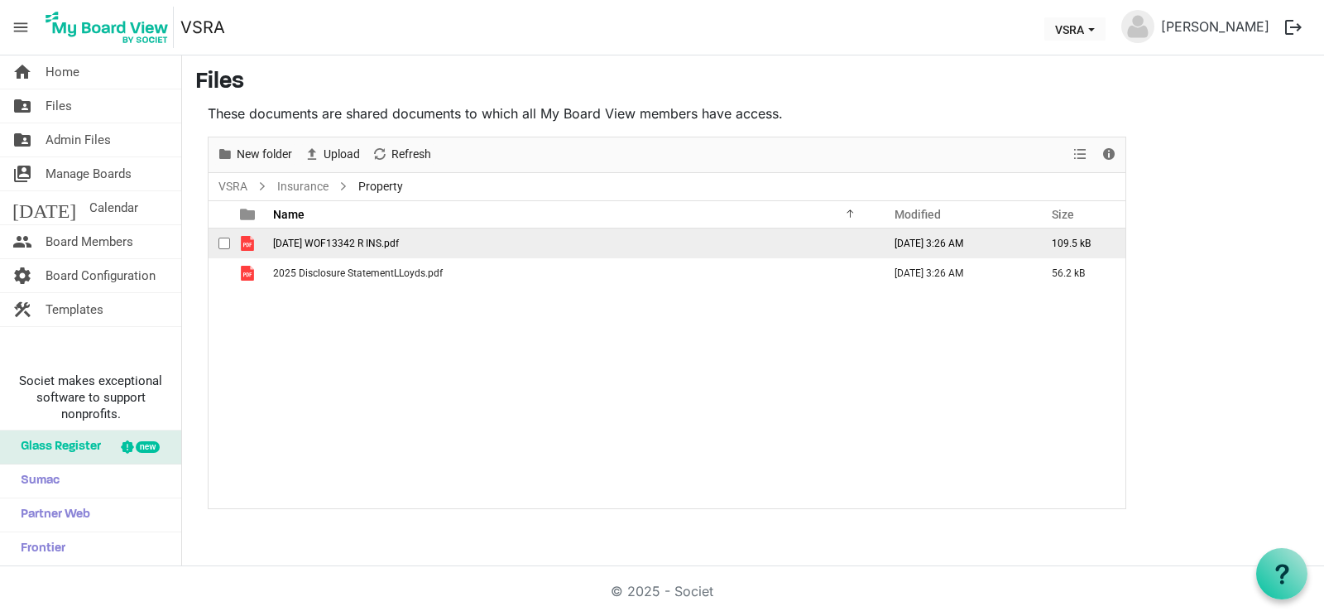
click at [277, 242] on span "2025 04 22 WOF13342 R INS.pdf" at bounding box center [336, 243] width 126 height 12
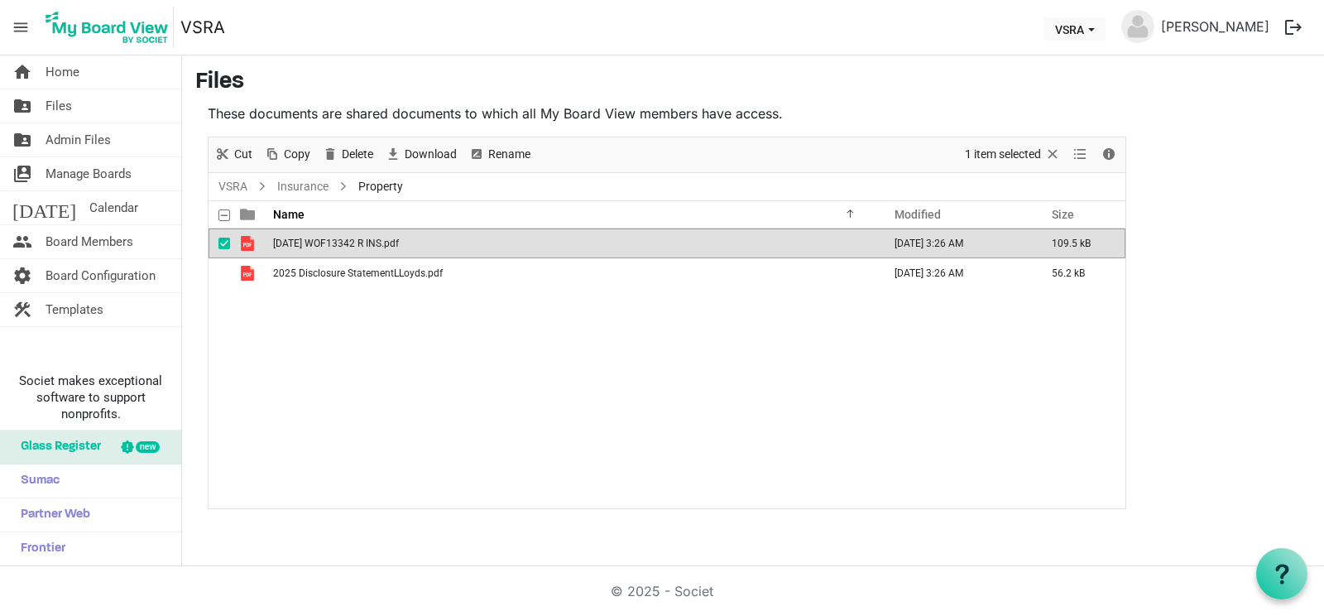
click at [277, 242] on span "2025 04 22 WOF13342 R INS.pdf" at bounding box center [336, 243] width 126 height 12
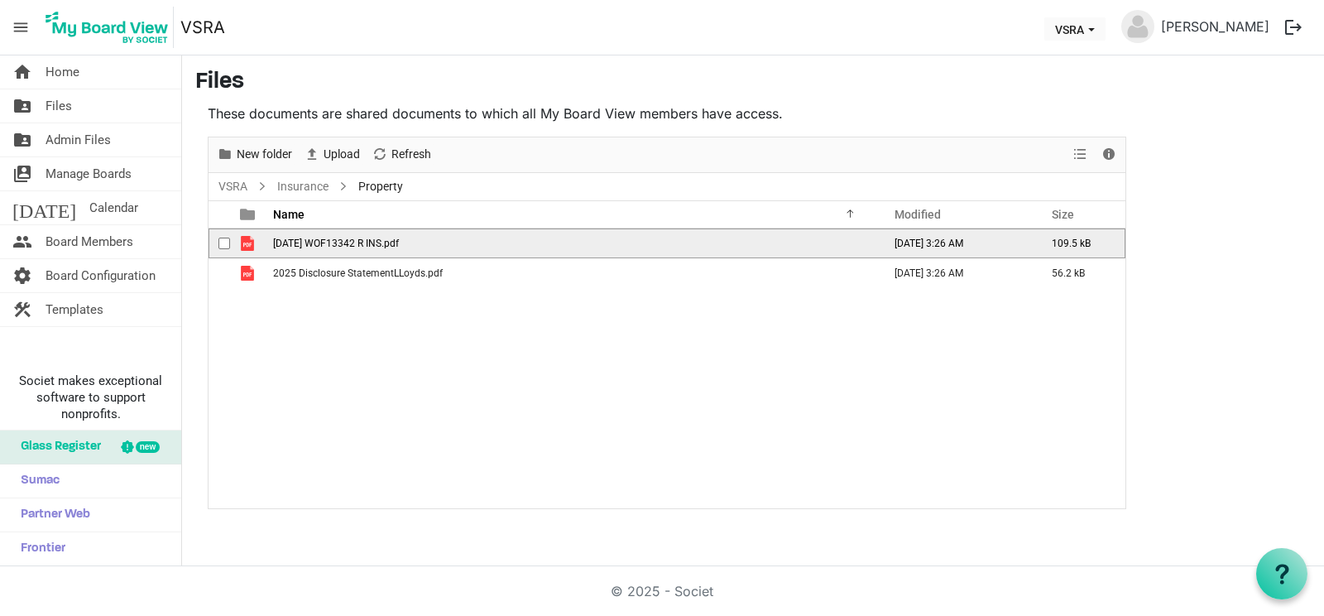
click at [277, 243] on span "2025 04 22 WOF13342 R INS.pdf" at bounding box center [336, 243] width 126 height 12
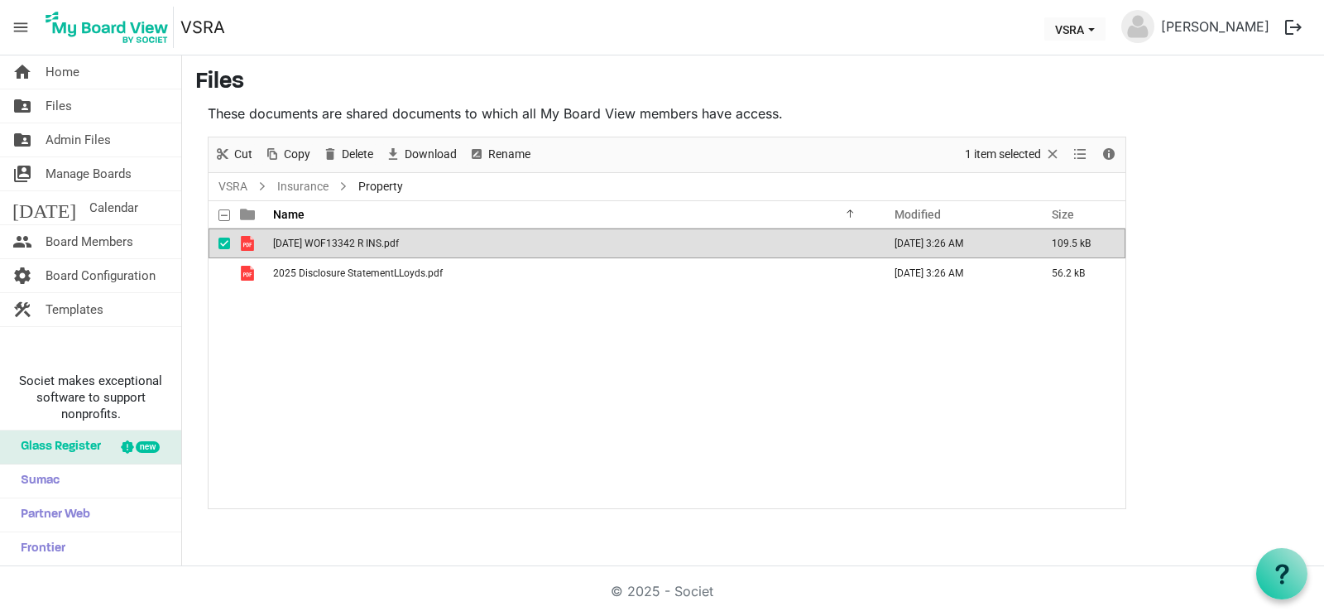
click at [277, 243] on span "2025 04 22 WOF13342 R INS.pdf" at bounding box center [336, 243] width 126 height 12
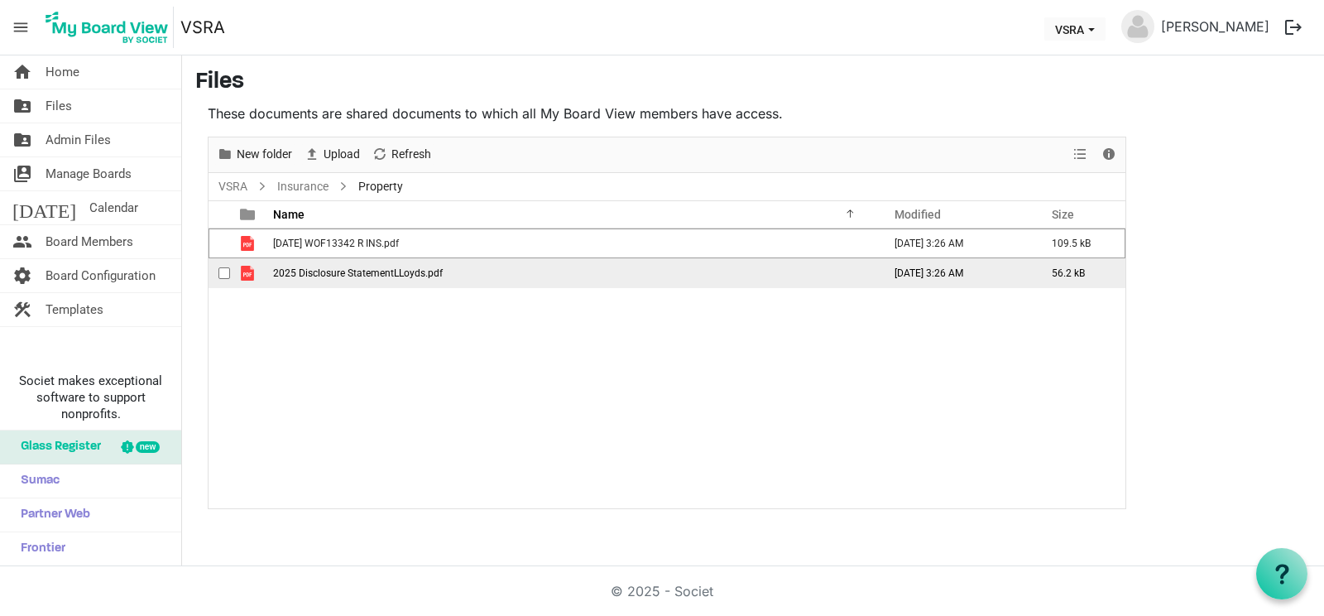
click at [466, 266] on td "2025 Disclosure StatementLLoyds.pdf" at bounding box center [572, 273] width 609 height 30
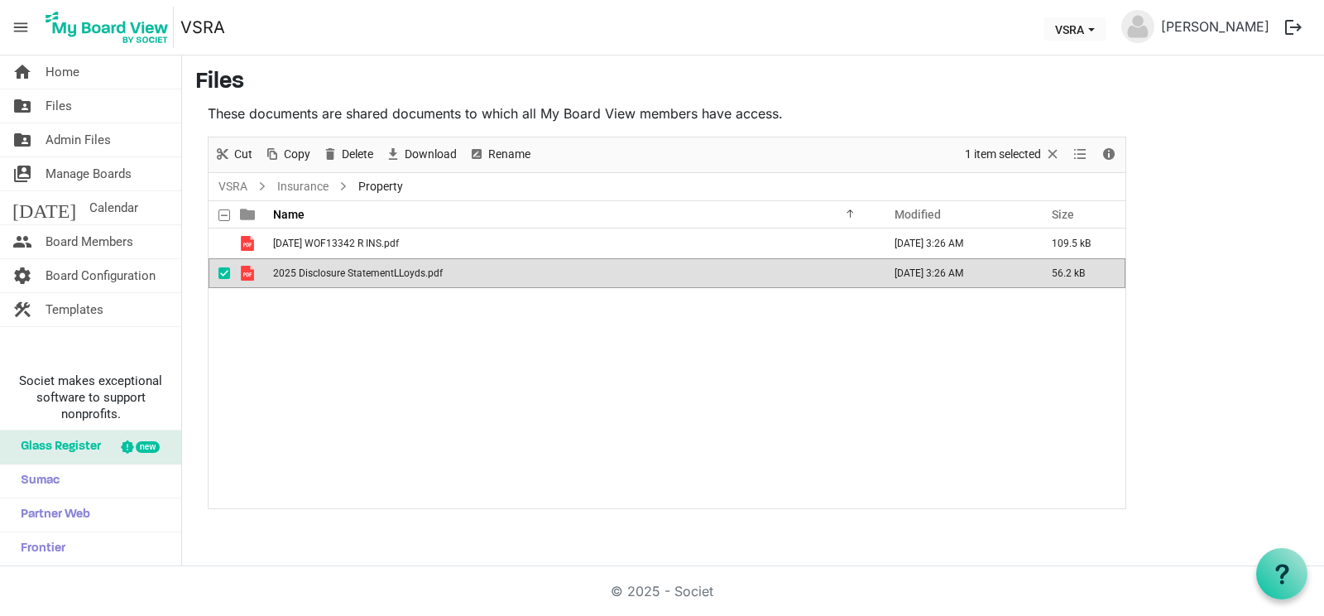
click at [466, 266] on td "2025 Disclosure StatementLLoyds.pdf" at bounding box center [572, 273] width 609 height 30
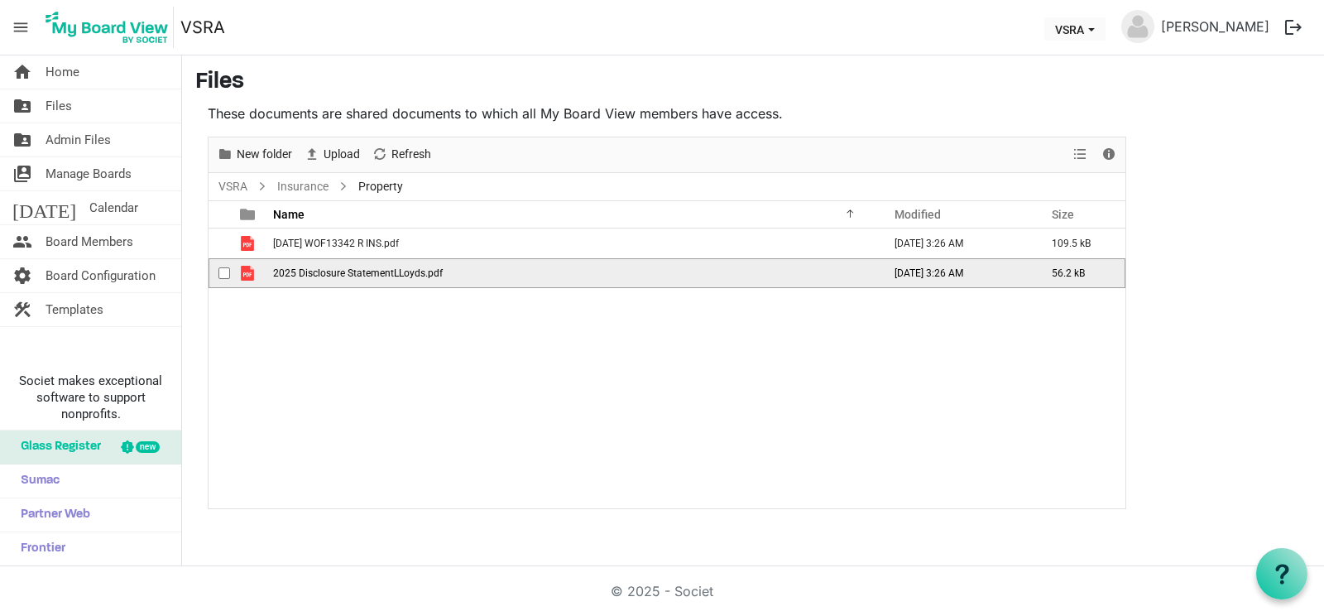
click at [466, 266] on td "2025 Disclosure StatementLLoyds.pdf" at bounding box center [572, 273] width 609 height 30
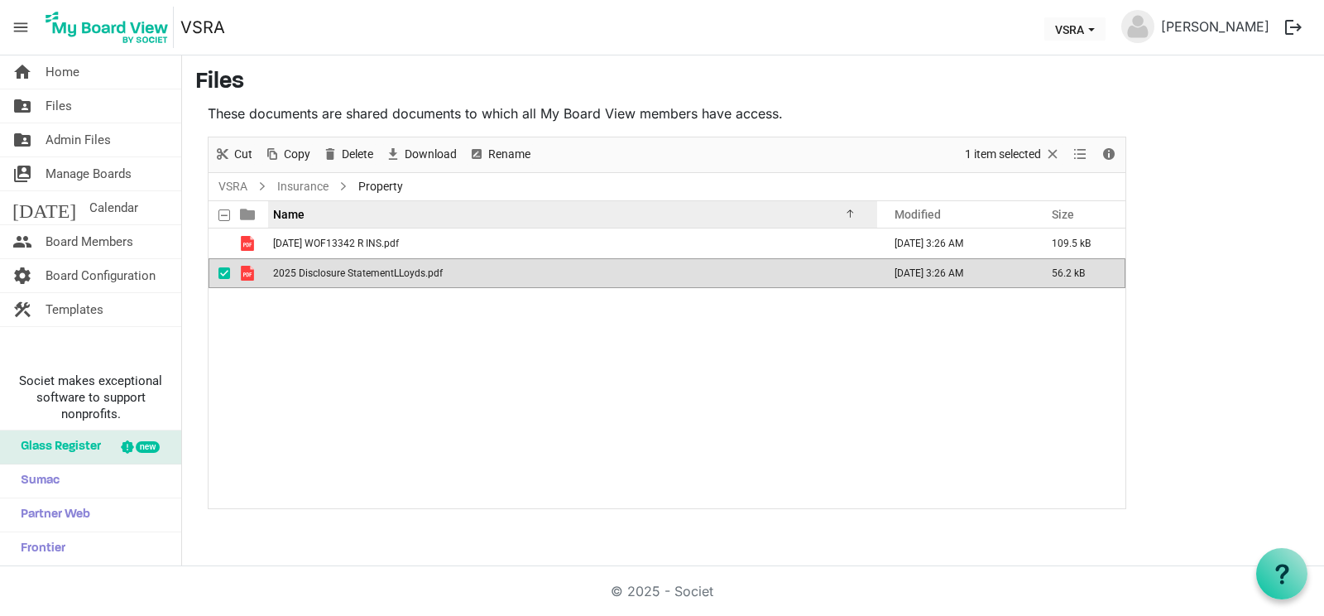
click at [455, 218] on div "Name" at bounding box center [566, 214] width 598 height 24
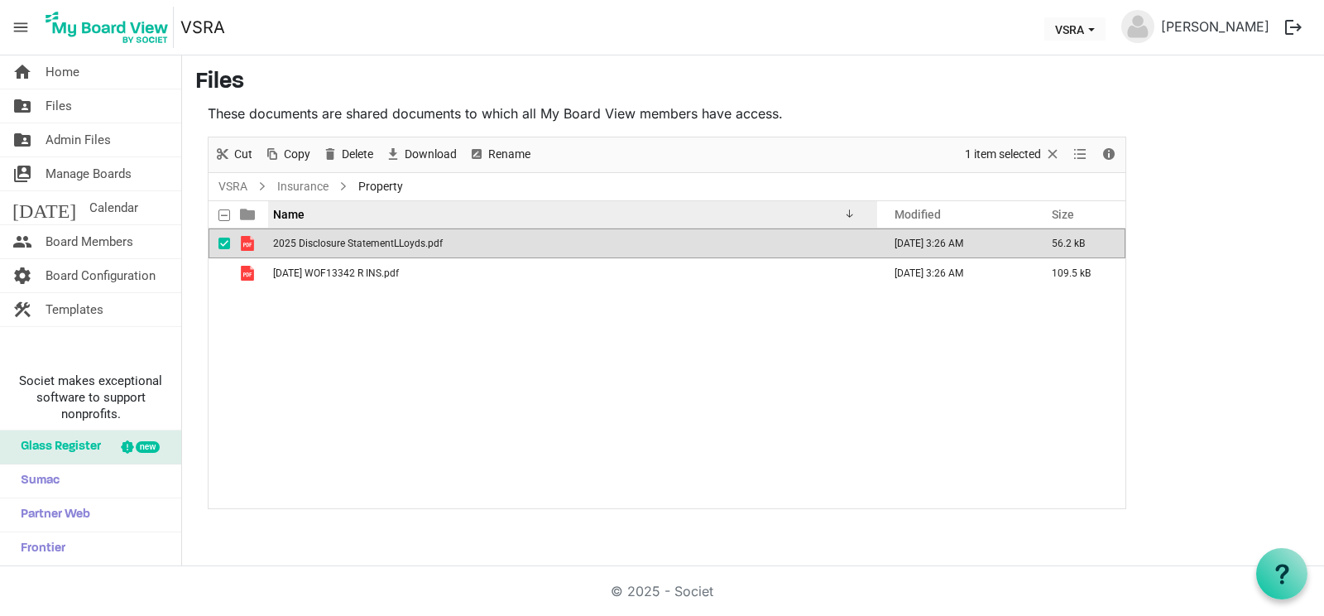
click at [455, 218] on div "Name" at bounding box center [566, 214] width 598 height 24
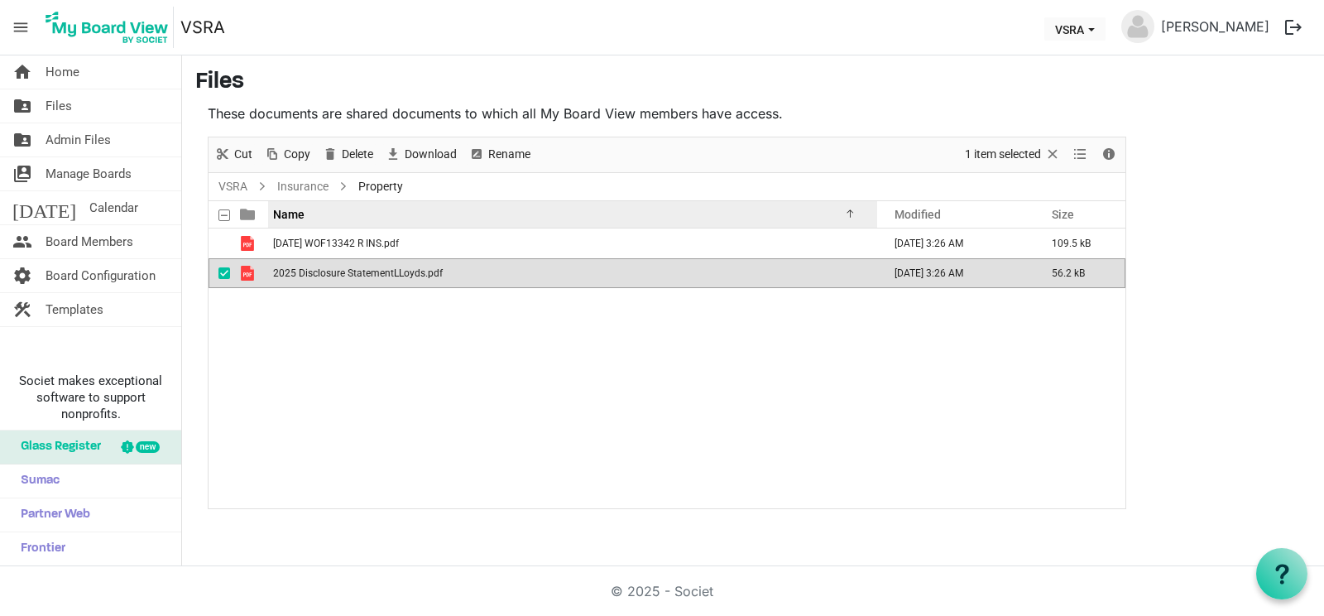
click at [276, 214] on span "Name" at bounding box center [288, 214] width 31 height 13
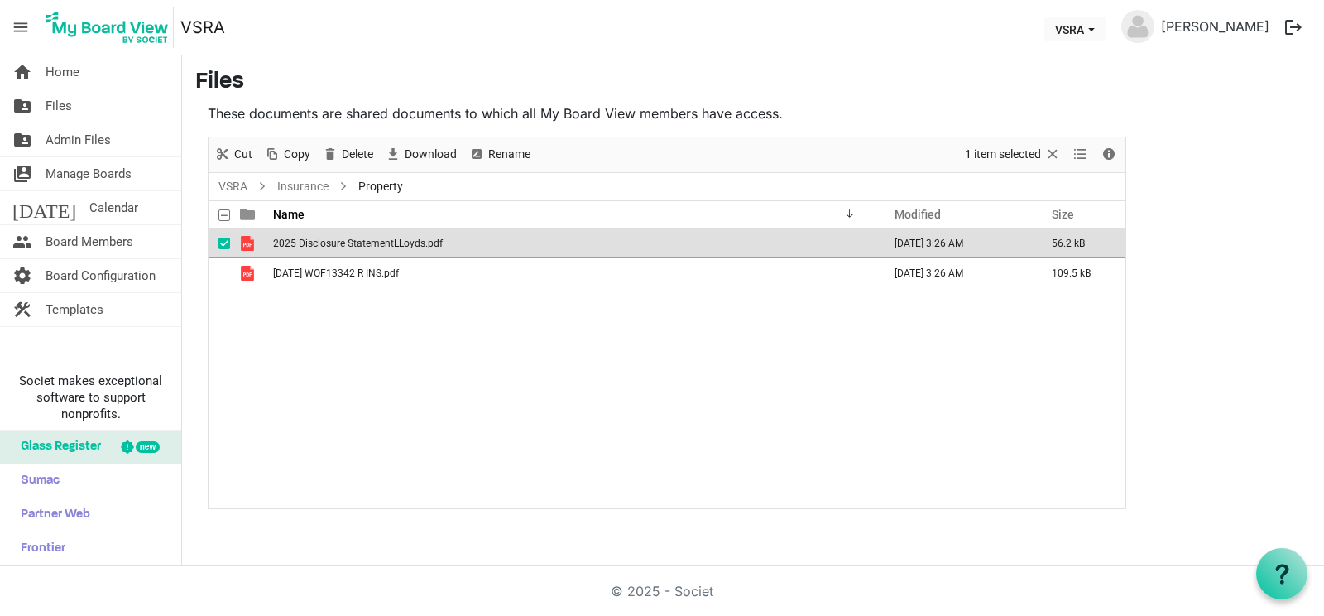
click at [301, 241] on span "2025 Disclosure StatementLLoyds.pdf" at bounding box center [358, 243] width 170 height 12
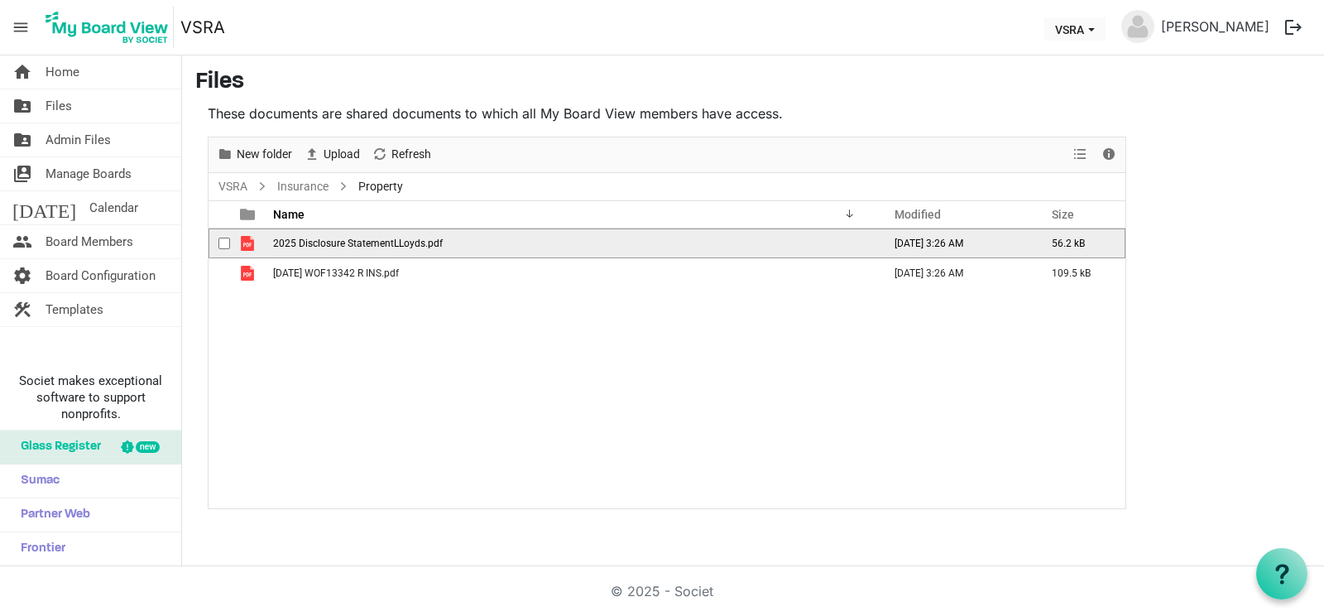
click at [301, 241] on span "2025 Disclosure StatementLLoyds.pdf" at bounding box center [358, 243] width 170 height 12
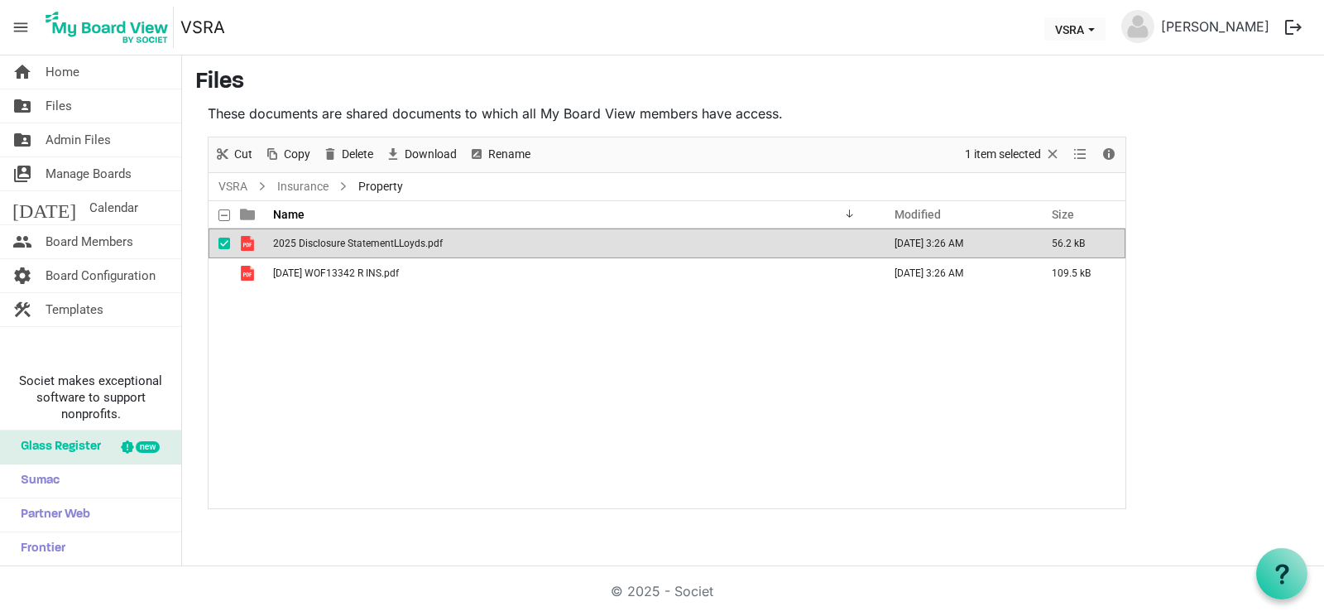
click at [301, 241] on span "2025 Disclosure StatementLLoyds.pdf" at bounding box center [358, 243] width 170 height 12
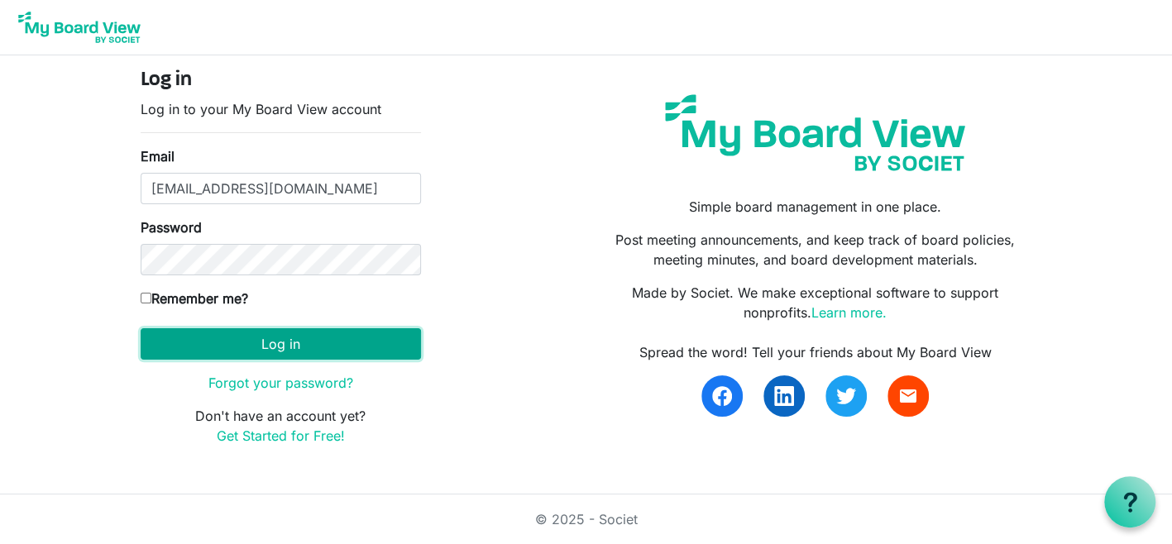
click at [267, 337] on button "Log in" at bounding box center [281, 343] width 280 height 31
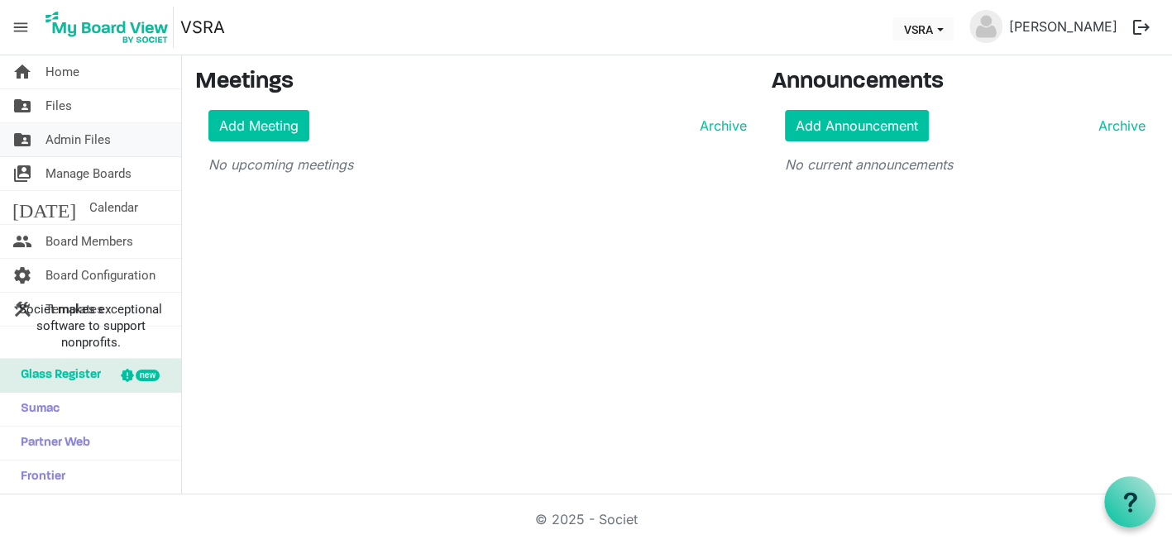
click at [85, 140] on span "Admin Files" at bounding box center [78, 139] width 65 height 33
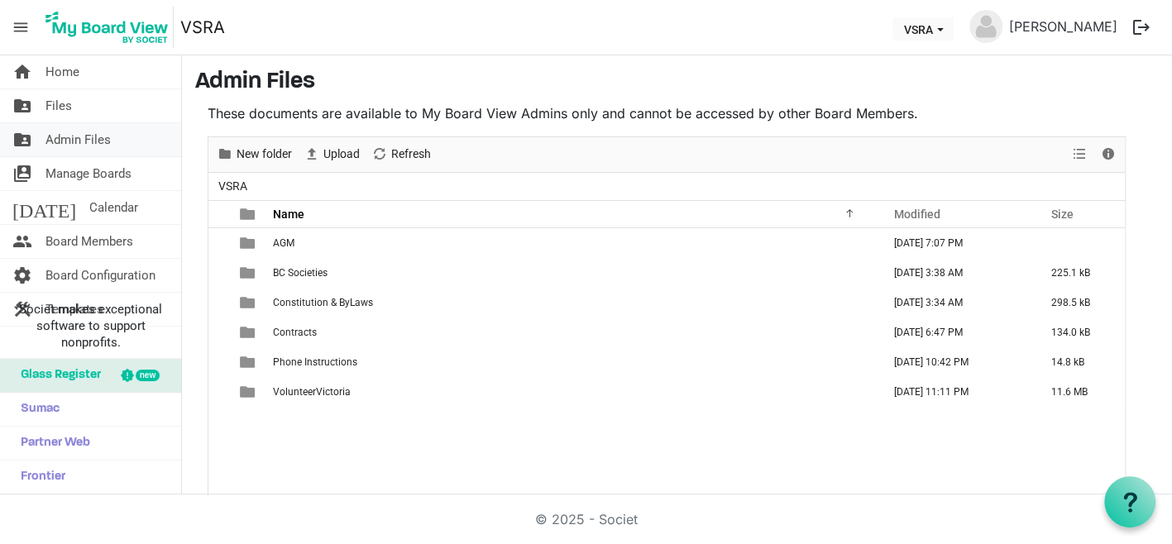
click at [74, 133] on span "Admin Files" at bounding box center [78, 139] width 65 height 33
click at [57, 105] on span "Files" at bounding box center [59, 105] width 26 height 33
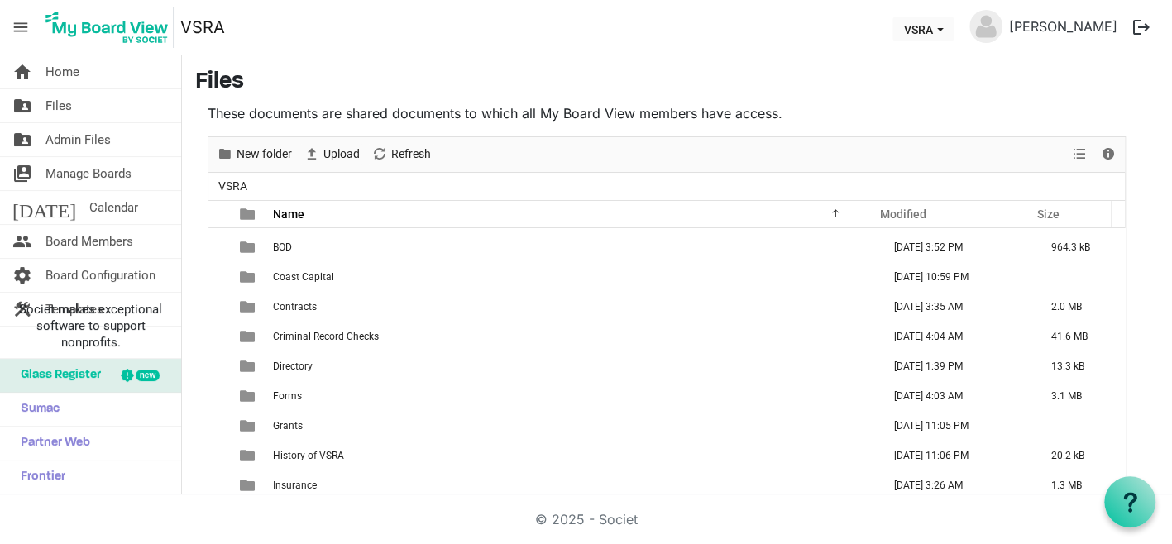
scroll to position [167, 0]
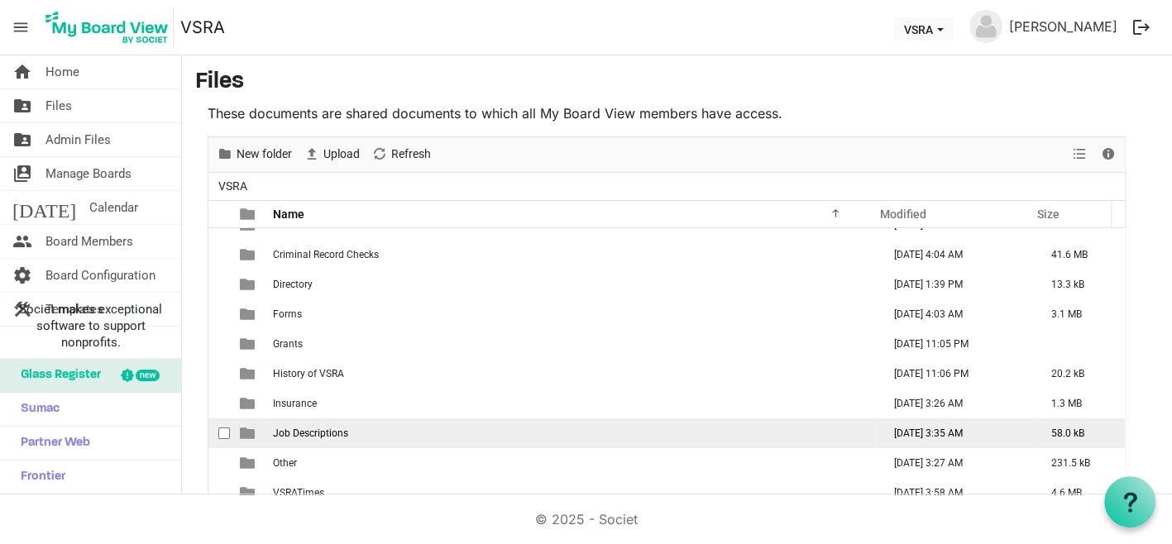
click at [540, 432] on td "Job Descriptions" at bounding box center [572, 434] width 609 height 30
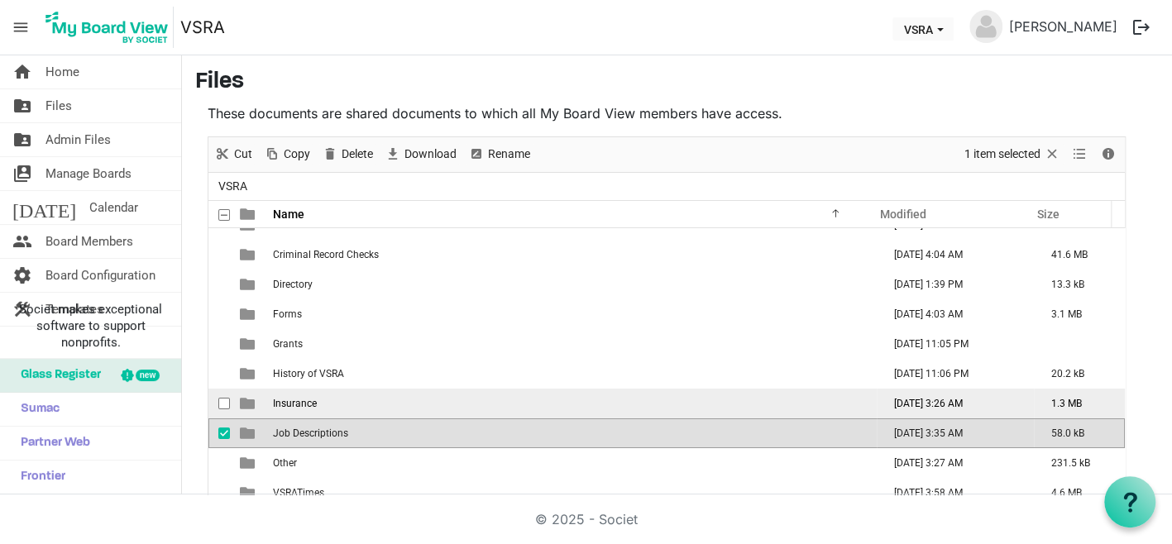
click at [346, 400] on td "Insurance" at bounding box center [572, 404] width 609 height 30
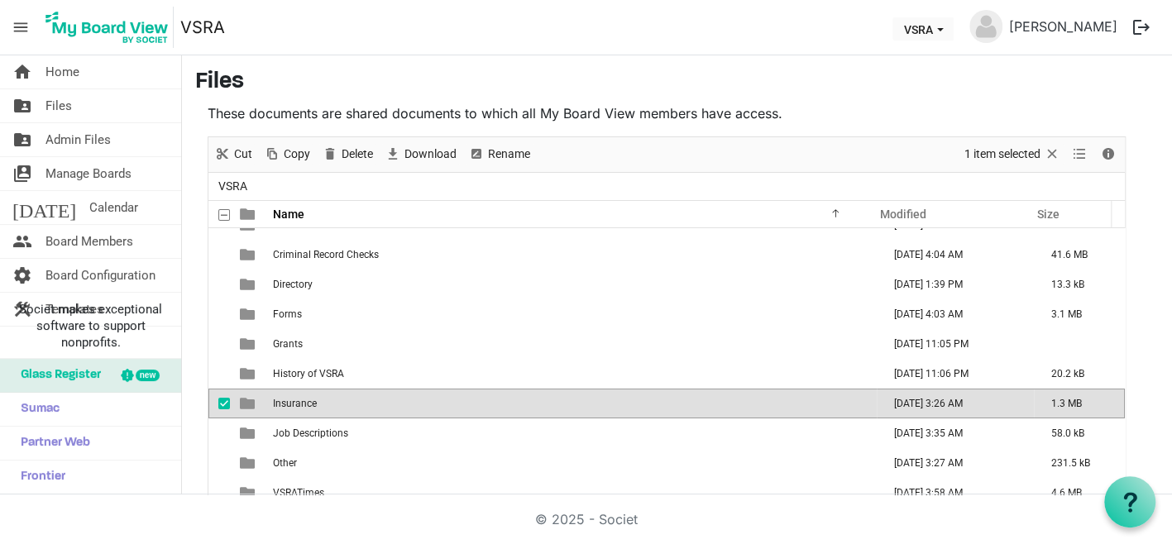
click at [346, 400] on td "Insurance" at bounding box center [572, 404] width 609 height 30
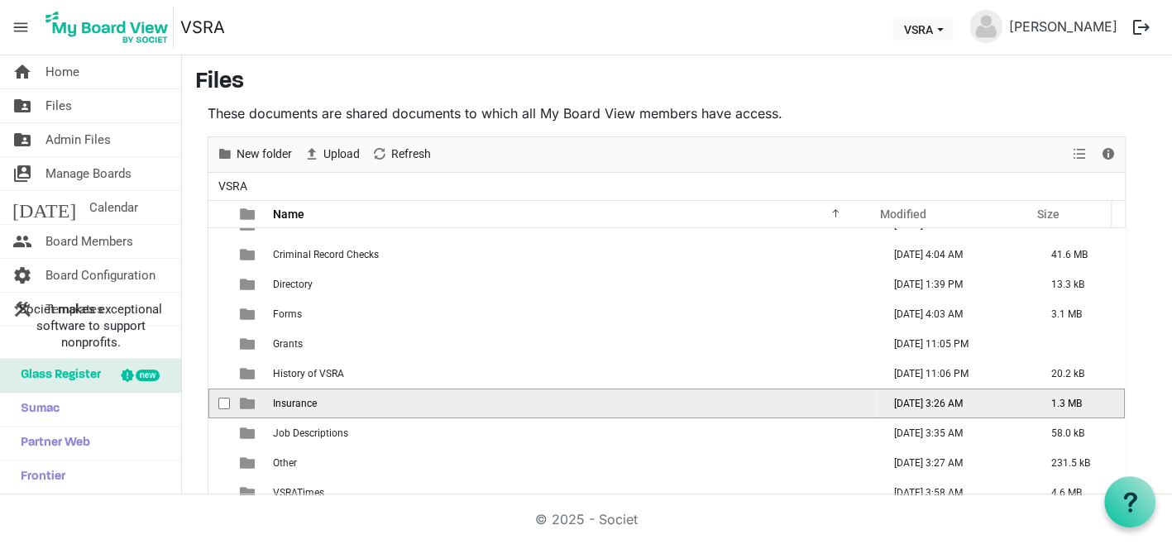
click at [346, 400] on td "Insurance" at bounding box center [572, 404] width 609 height 30
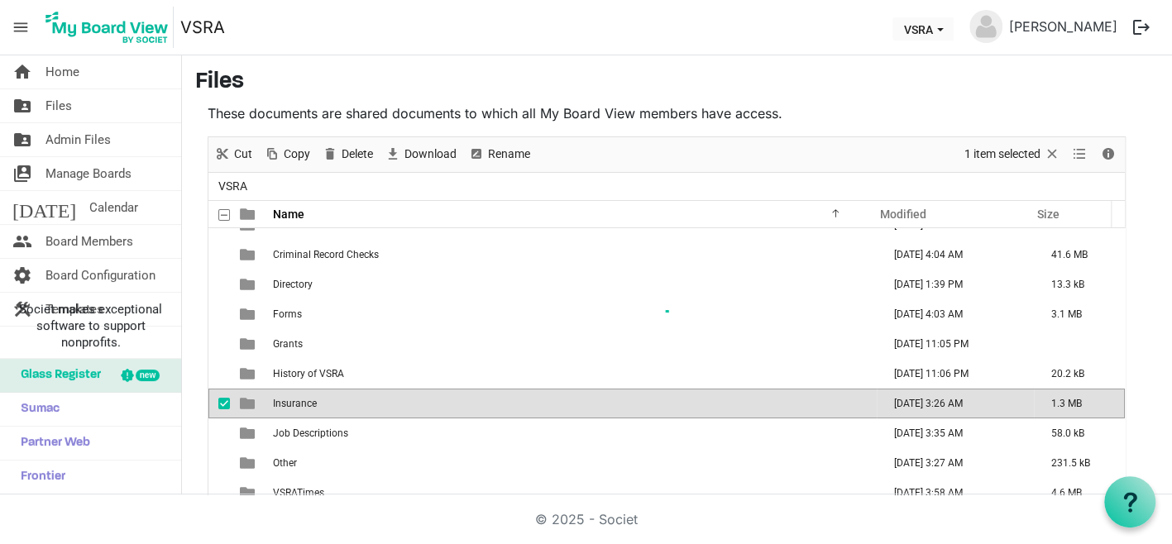
scroll to position [0, 0]
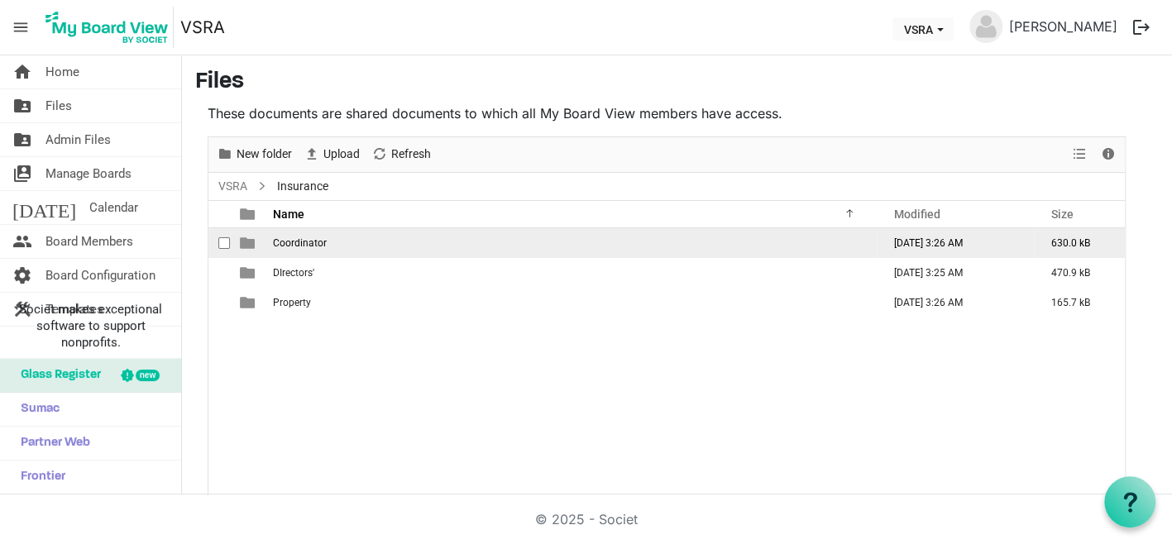
click at [298, 247] on span "Coordinator" at bounding box center [300, 243] width 54 height 12
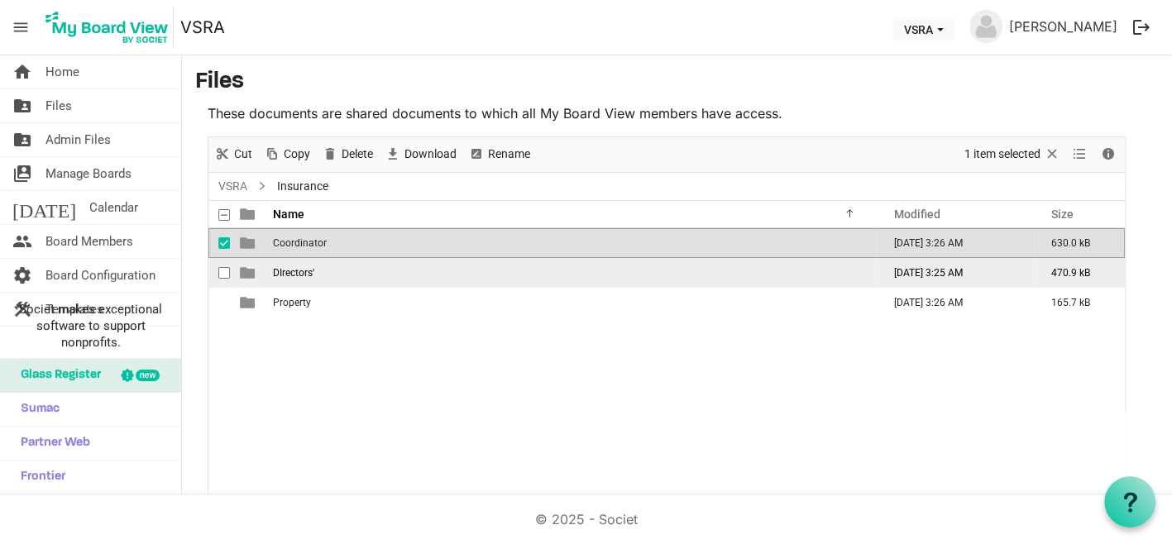
click at [290, 267] on span "DIrectors'" at bounding box center [293, 273] width 41 height 12
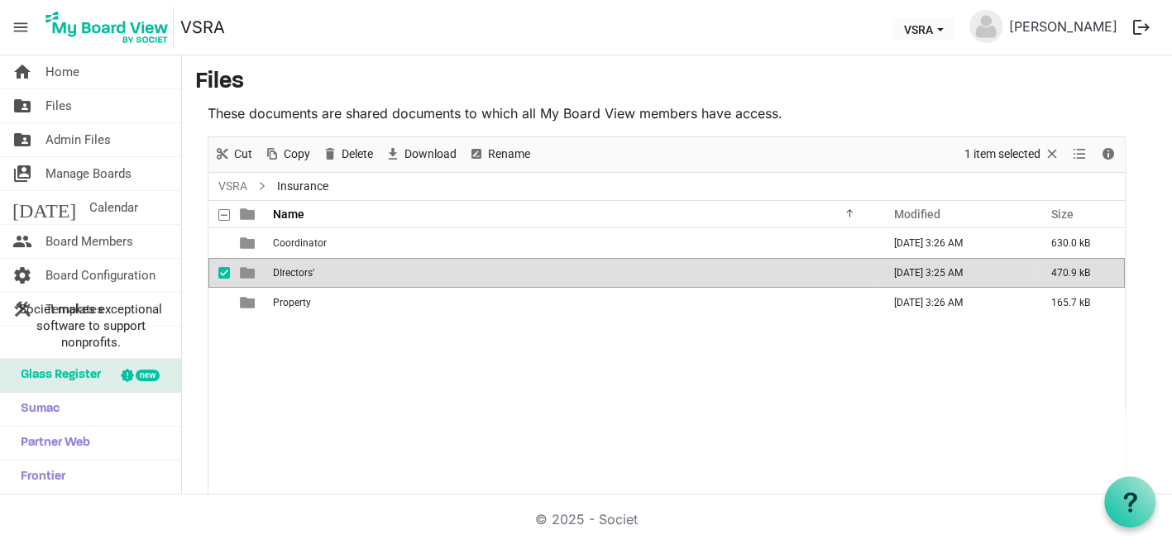
click at [290, 267] on span "DIrectors'" at bounding box center [293, 273] width 41 height 12
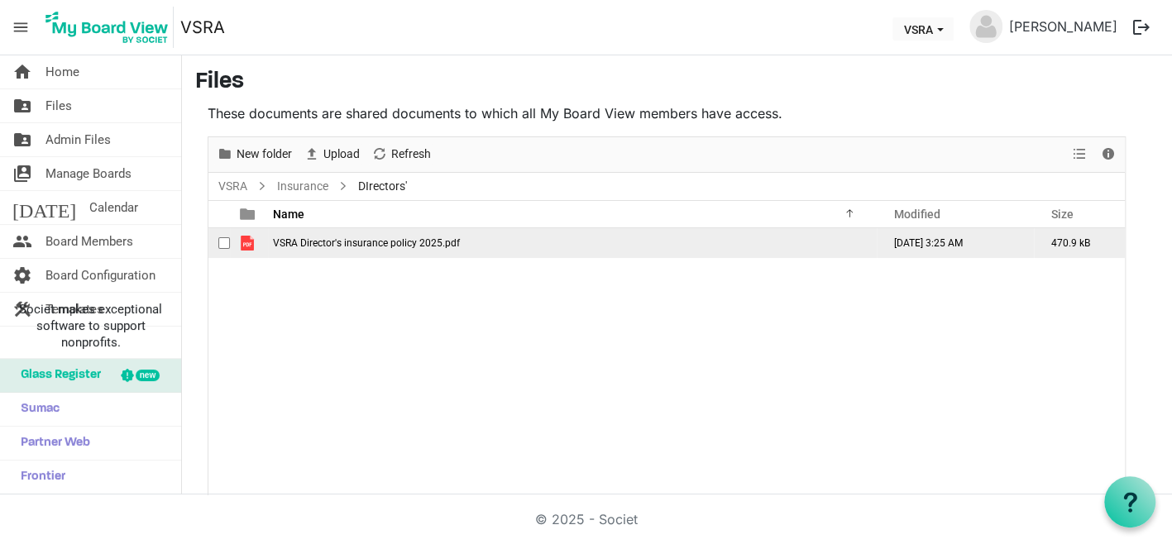
click at [296, 242] on span "VSRA Director's insurance policy 2025.pdf" at bounding box center [366, 243] width 187 height 12
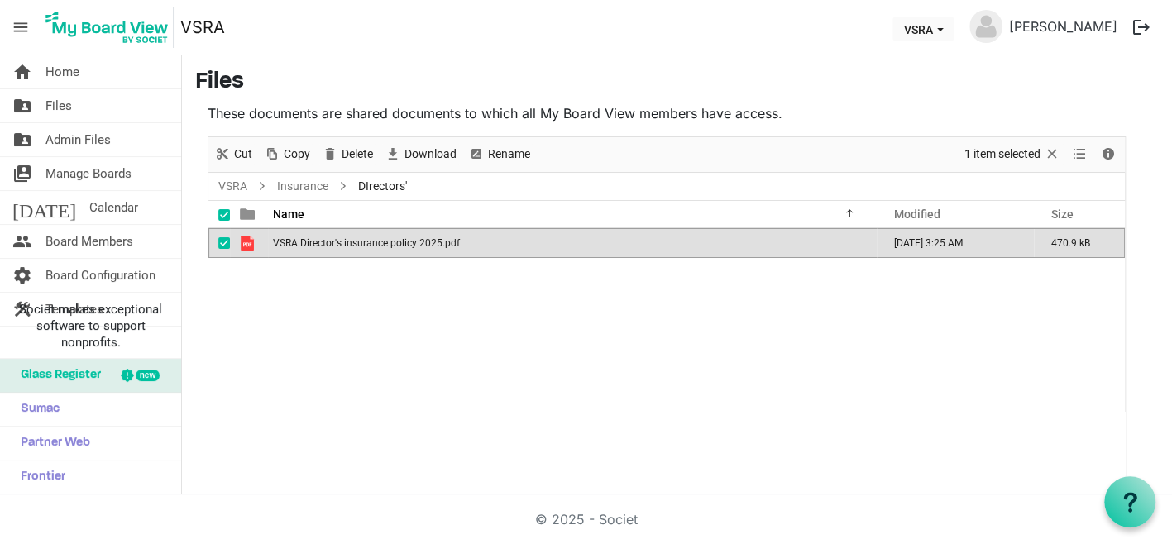
click at [296, 242] on span "VSRA Director's insurance policy 2025.pdf" at bounding box center [366, 243] width 187 height 12
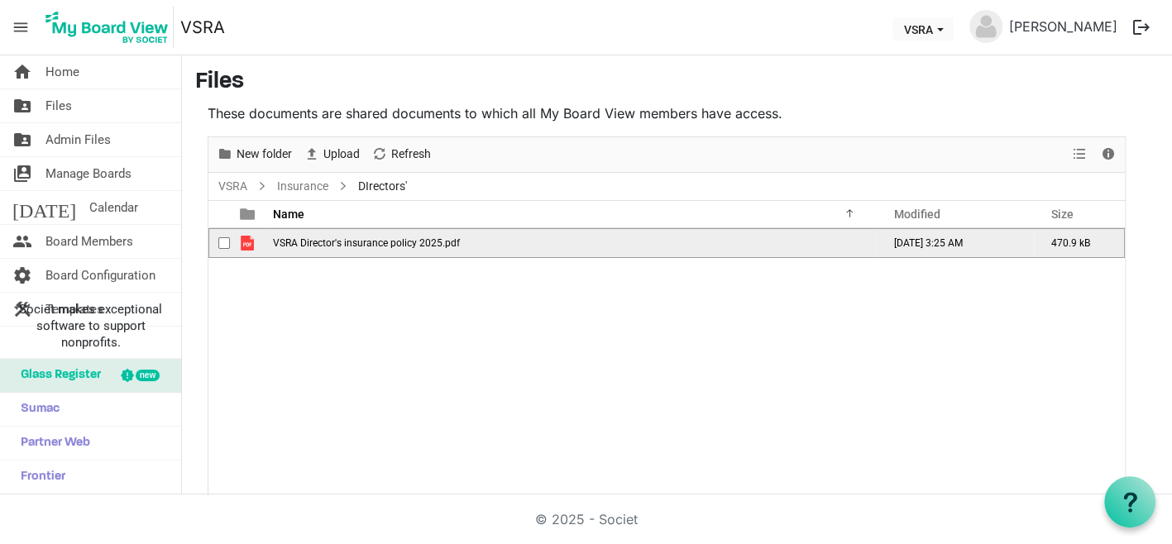
click at [219, 245] on span "checkbox" at bounding box center [224, 243] width 12 height 12
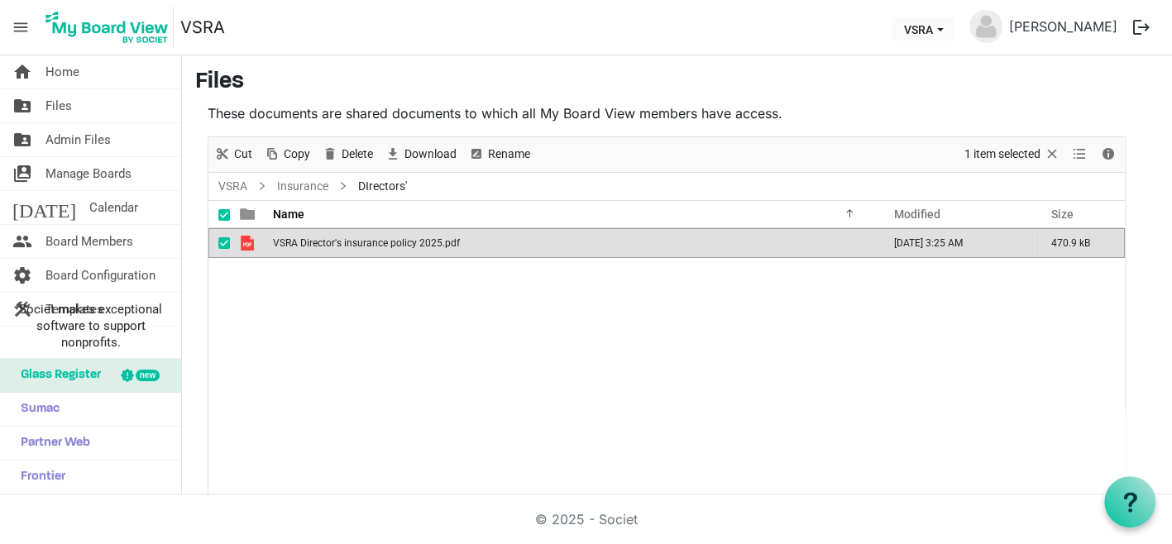
click at [292, 233] on td "VSRA Director's insurance policy 2025.pdf" at bounding box center [572, 243] width 609 height 30
click at [272, 238] on td "VSRA Director's insurance policy 2025.pdf" at bounding box center [572, 243] width 609 height 30
click at [74, 367] on span "Glass Register" at bounding box center [56, 375] width 89 height 33
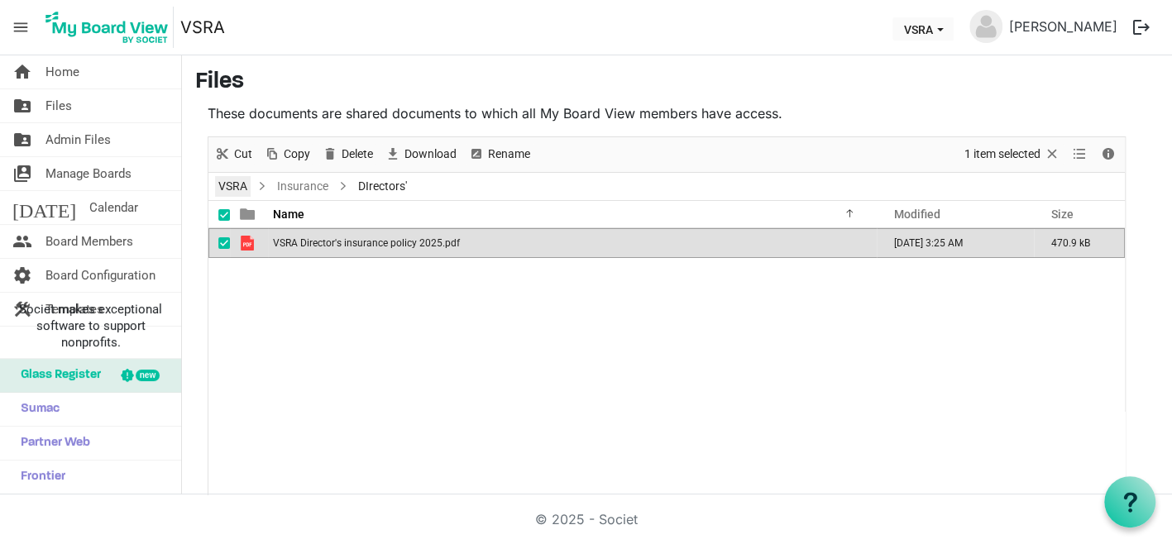
click at [223, 187] on link "VSRA" at bounding box center [233, 186] width 36 height 21
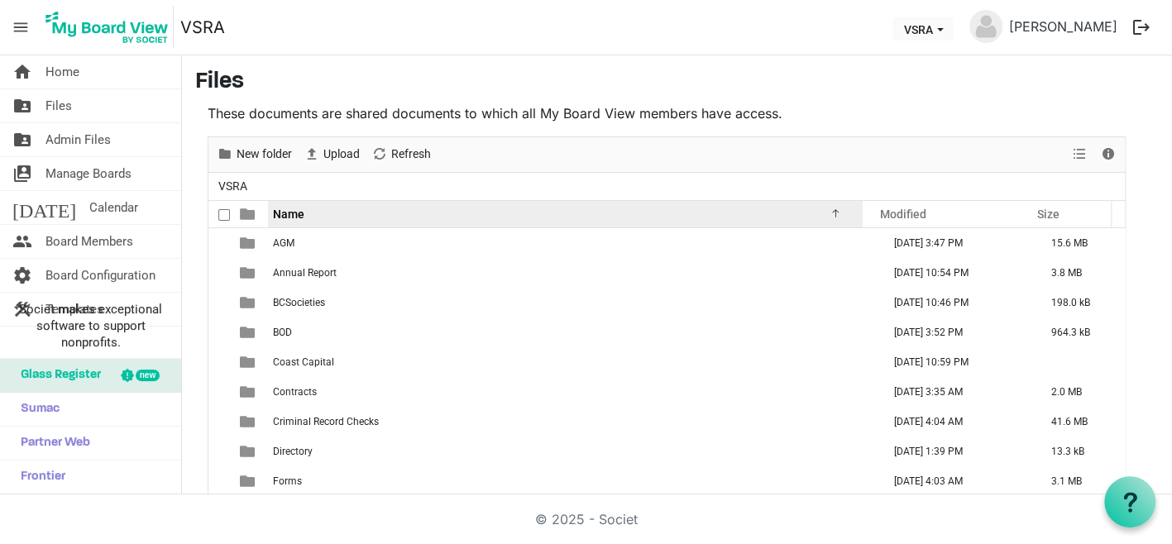
click at [340, 205] on div "Name" at bounding box center [559, 214] width 584 height 24
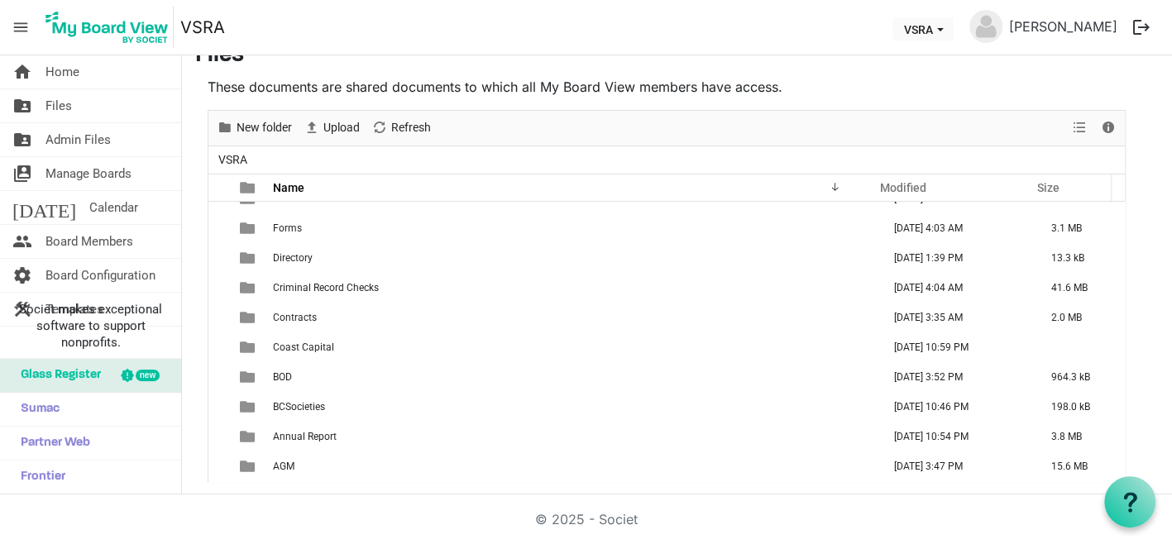
scroll to position [27, 0]
click at [119, 143] on link "folder_shared Admin Files" at bounding box center [90, 139] width 181 height 33
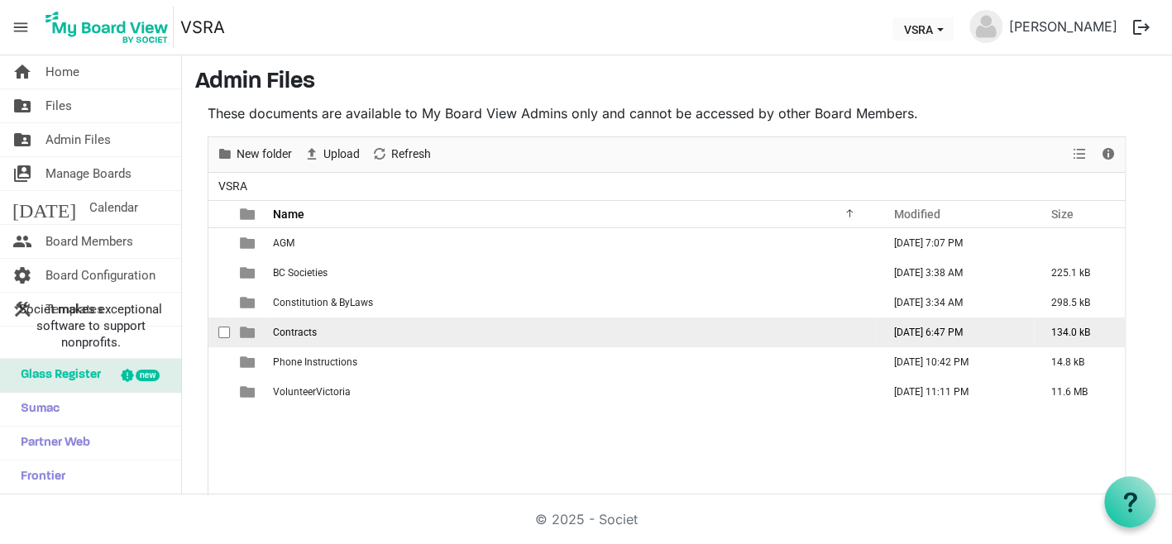
click at [329, 333] on td "Contracts" at bounding box center [572, 333] width 609 height 30
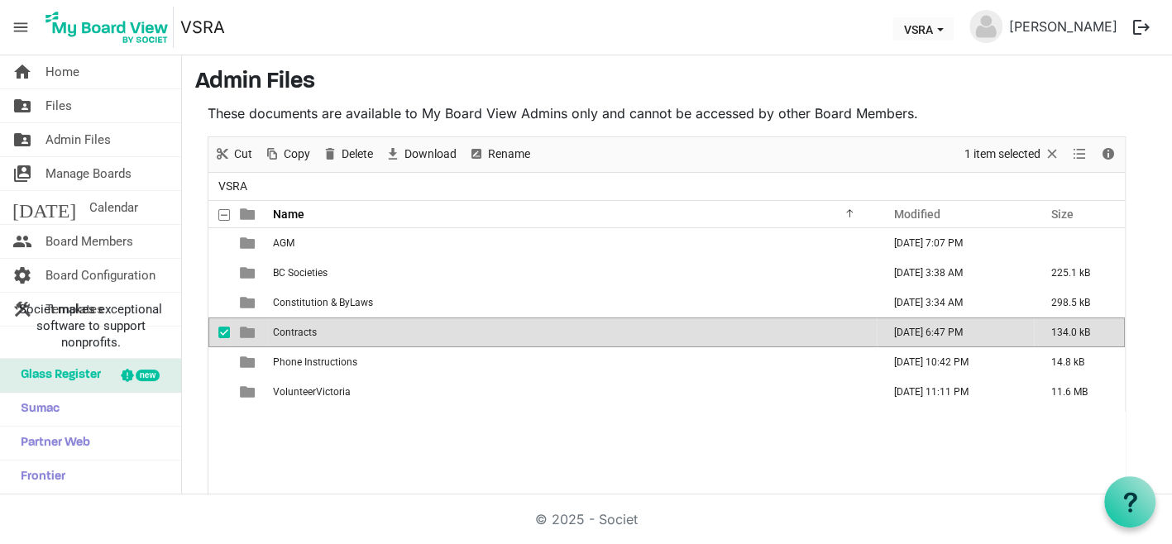
click at [329, 333] on td "Contracts" at bounding box center [572, 333] width 609 height 30
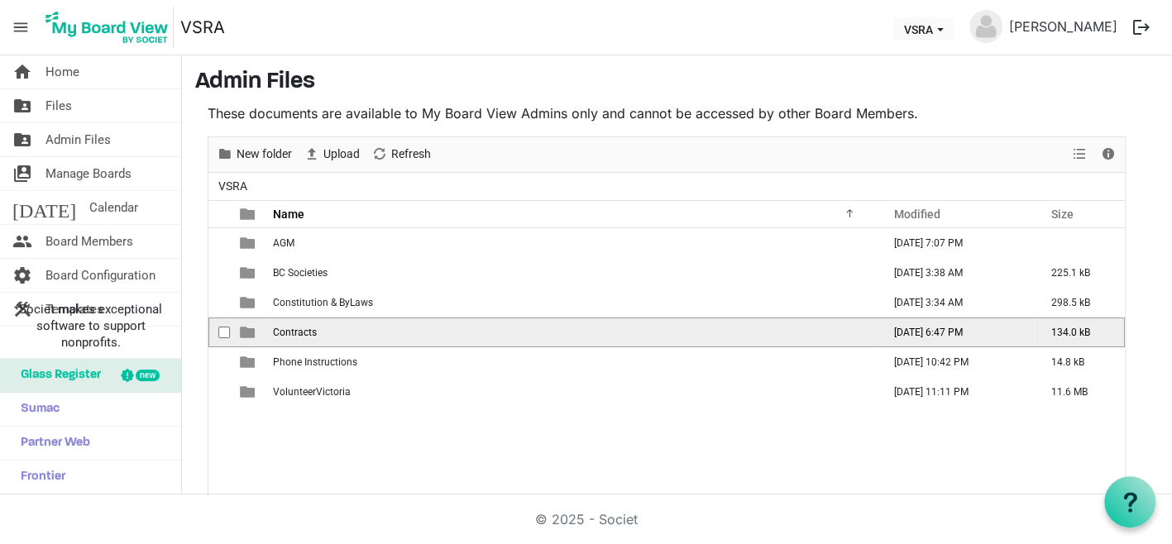
click at [284, 333] on span "Contracts" at bounding box center [295, 333] width 44 height 12
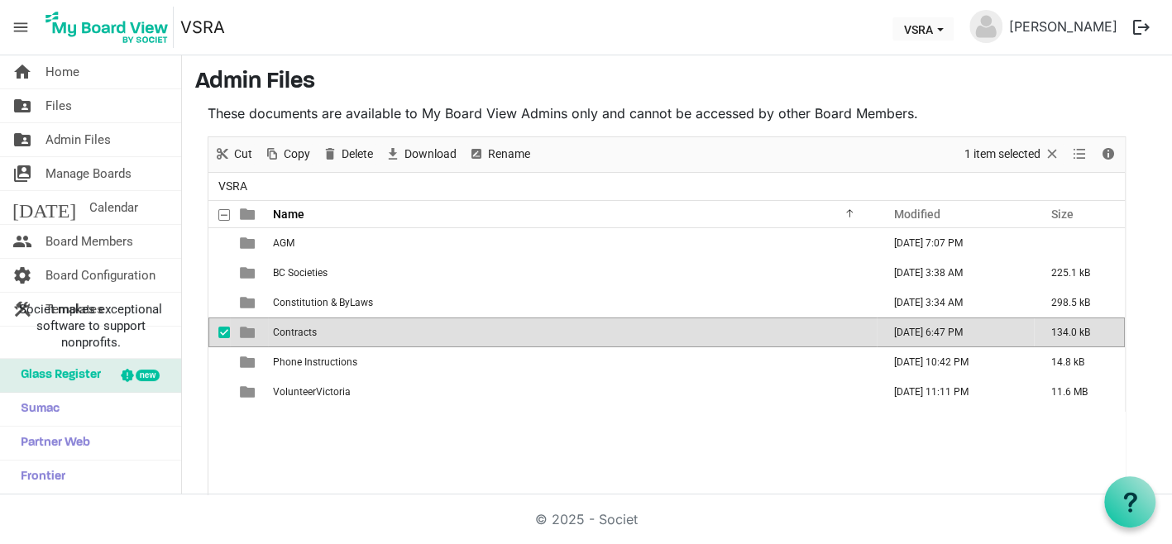
click at [284, 333] on span "Contracts" at bounding box center [295, 333] width 44 height 12
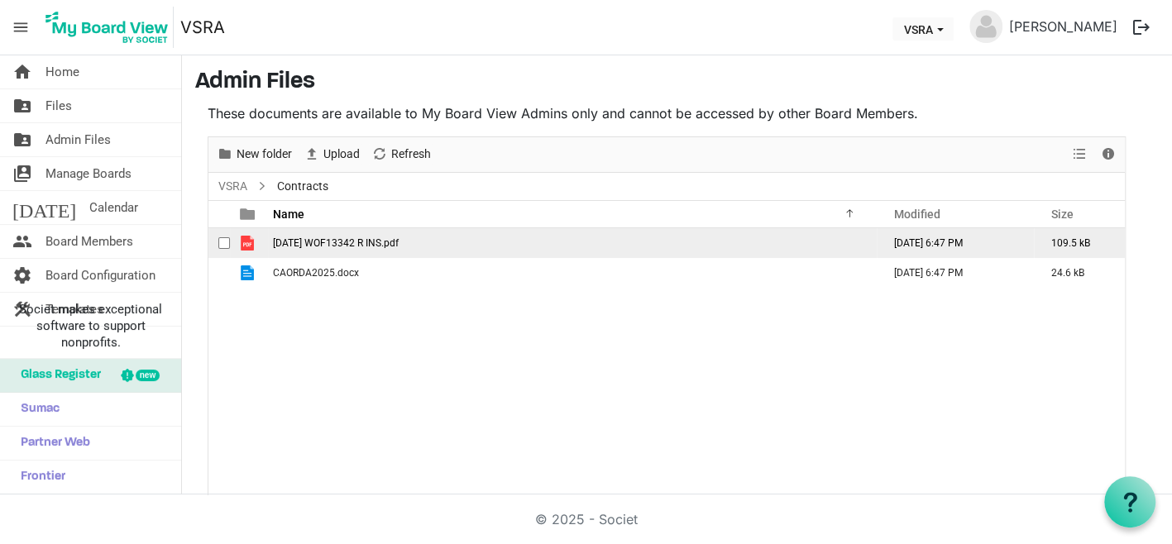
click at [309, 249] on td "2025 04 22 WOF13342 R INS.pdf" at bounding box center [572, 243] width 609 height 30
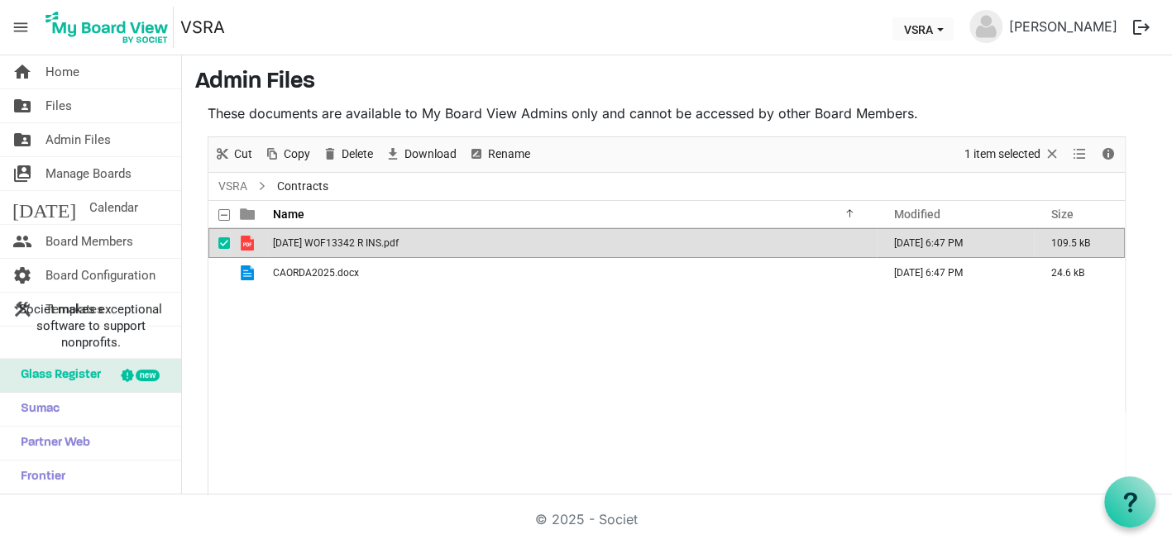
click at [309, 249] on td "2025 04 22 WOF13342 R INS.pdf" at bounding box center [572, 243] width 609 height 30
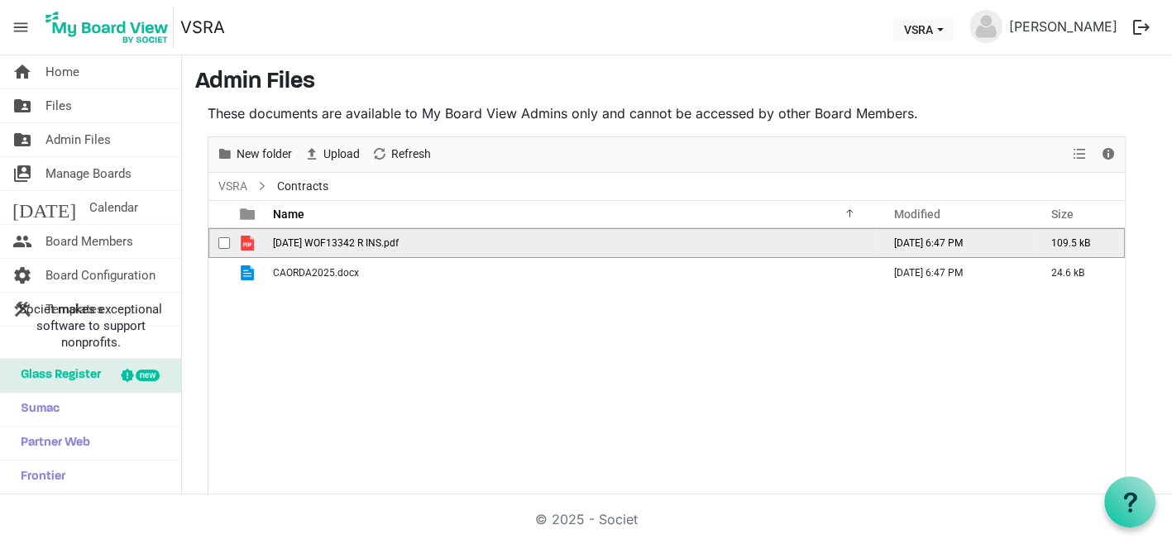
click at [309, 249] on td "2025 04 22 WOF13342 R INS.pdf" at bounding box center [572, 243] width 609 height 30
